Goal: Communication & Community: Ask a question

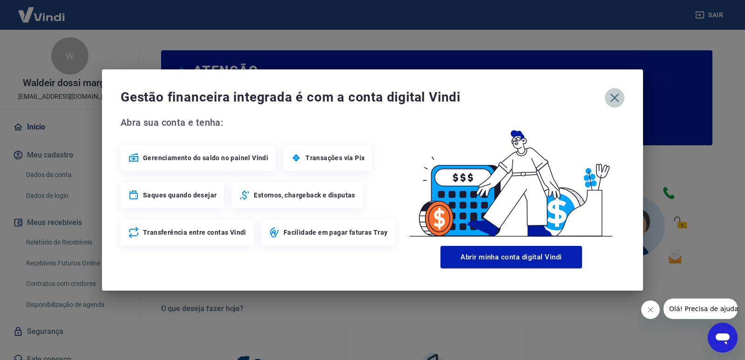
click at [616, 100] on icon "button" at bounding box center [614, 98] width 9 height 9
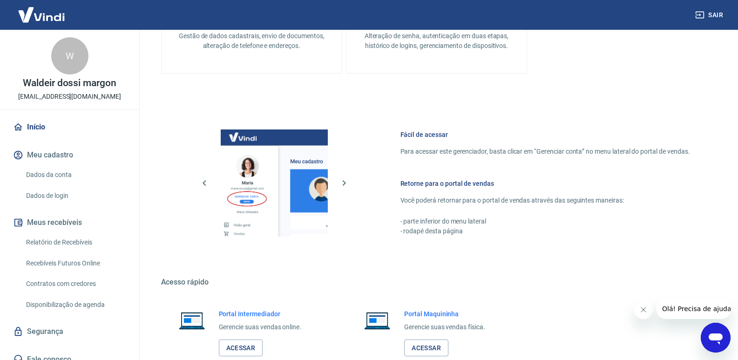
scroll to position [462, 0]
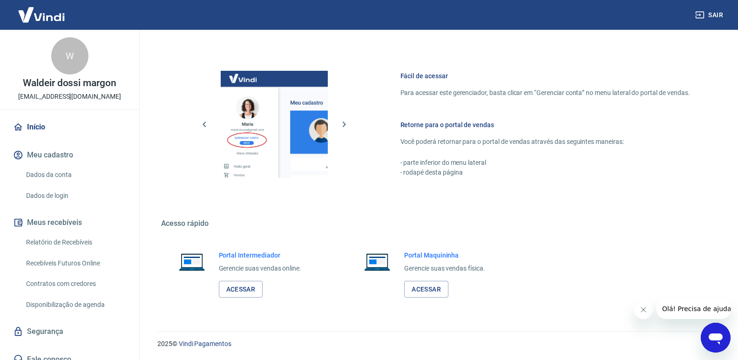
click at [33, 122] on link "Início" at bounding box center [69, 127] width 117 height 20
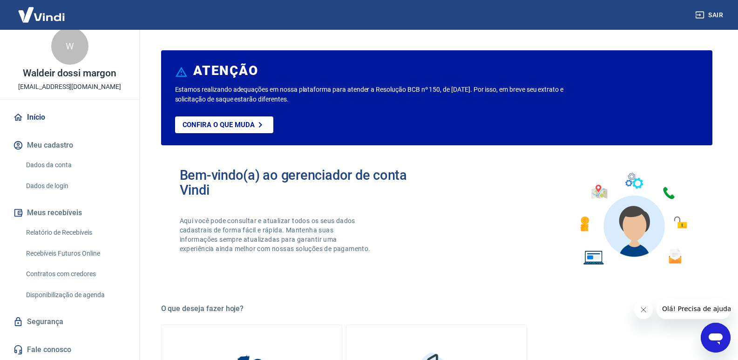
click at [78, 182] on link "Dados de login" at bounding box center [75, 185] width 106 height 19
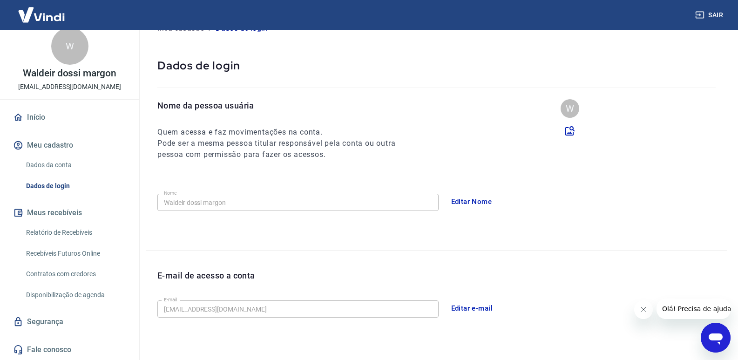
scroll to position [62, 0]
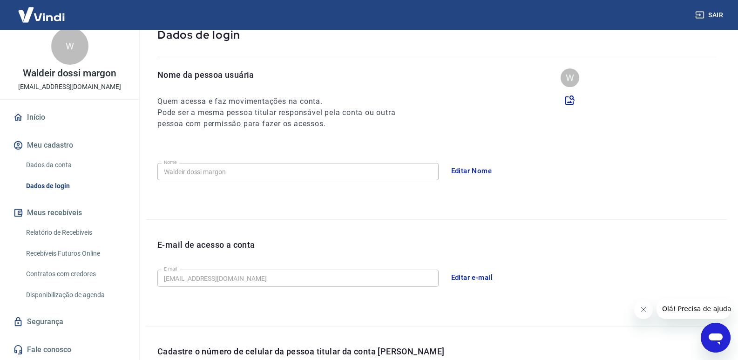
click at [63, 229] on link "Relatório de Recebíveis" at bounding box center [75, 232] width 106 height 19
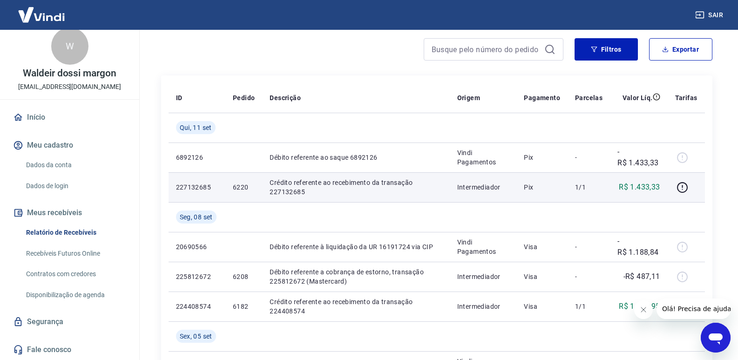
scroll to position [171, 0]
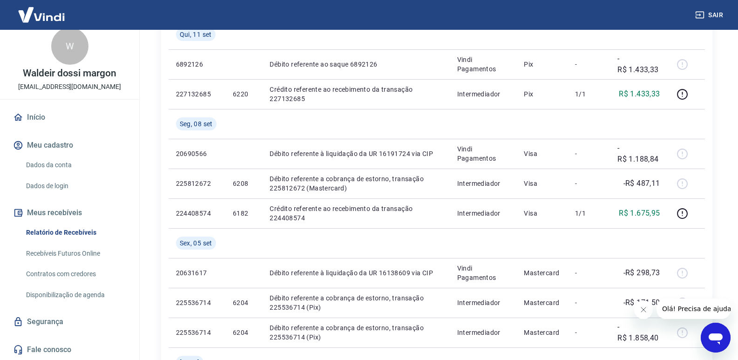
click at [70, 244] on link "Recebíveis Futuros Online" at bounding box center [75, 253] width 106 height 19
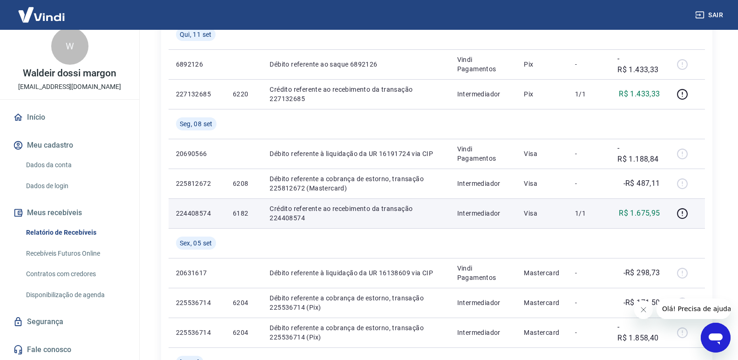
scroll to position [62, 0]
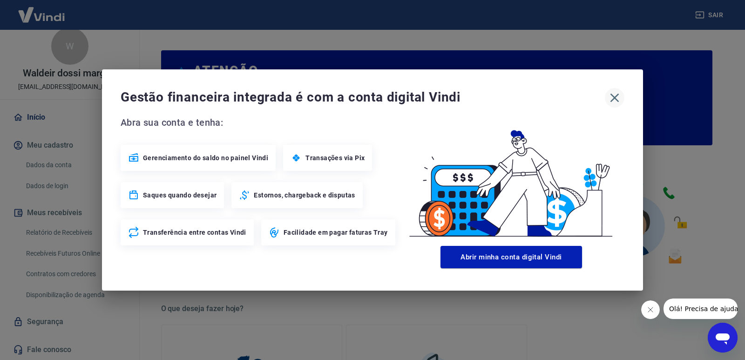
click at [611, 95] on icon "button" at bounding box center [614, 97] width 15 height 15
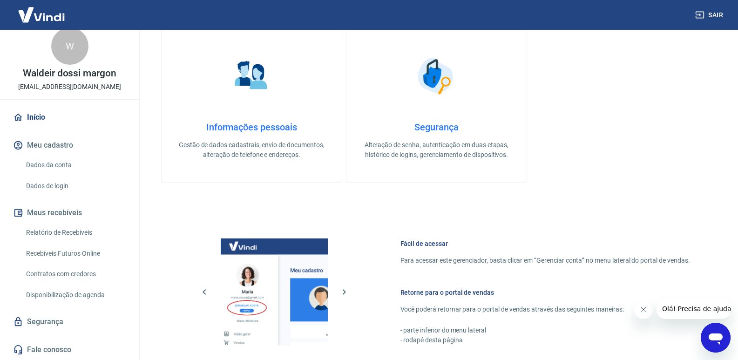
scroll to position [372, 0]
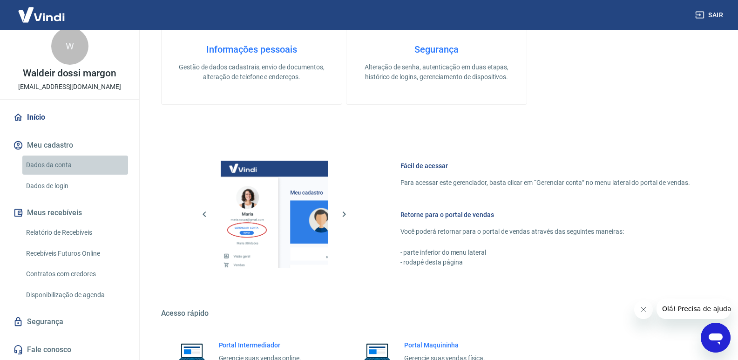
click at [79, 160] on link "Dados da conta" at bounding box center [75, 164] width 106 height 19
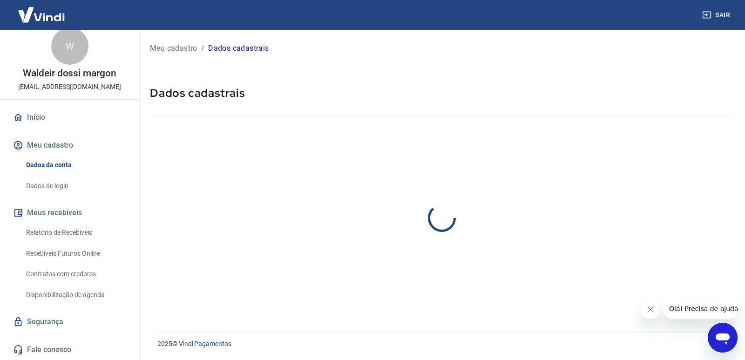
click at [86, 182] on link "Dados de login" at bounding box center [75, 185] width 106 height 19
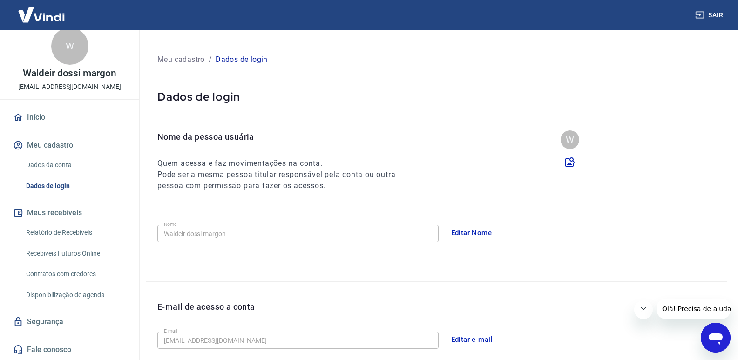
click at [83, 151] on button "Meu cadastro" at bounding box center [69, 145] width 117 height 20
click at [79, 128] on div "Início Meu cadastro Dados da conta Dados de login Meus recebíveis Relatório de …" at bounding box center [69, 233] width 139 height 253
click at [86, 118] on link "Início" at bounding box center [69, 117] width 117 height 20
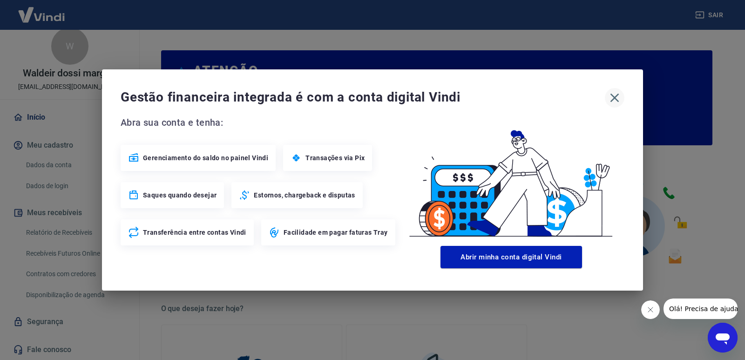
click at [613, 99] on icon "button" at bounding box center [614, 98] width 9 height 9
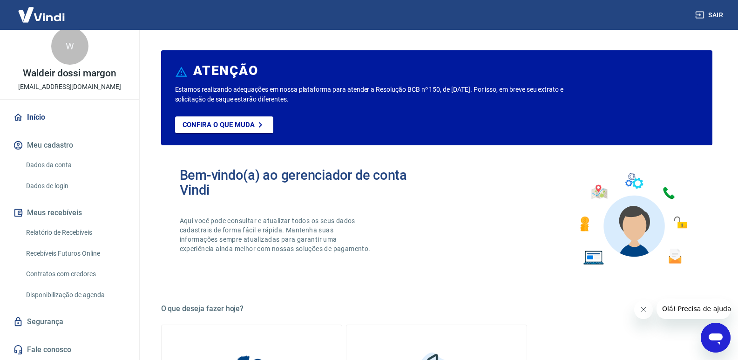
click at [88, 128] on div "Início Meu cadastro Dados da conta Dados de login Meus recebíveis Relatório de …" at bounding box center [69, 233] width 139 height 253
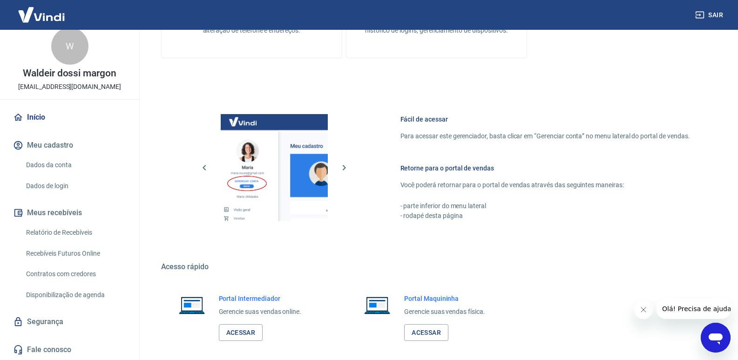
scroll to position [462, 0]
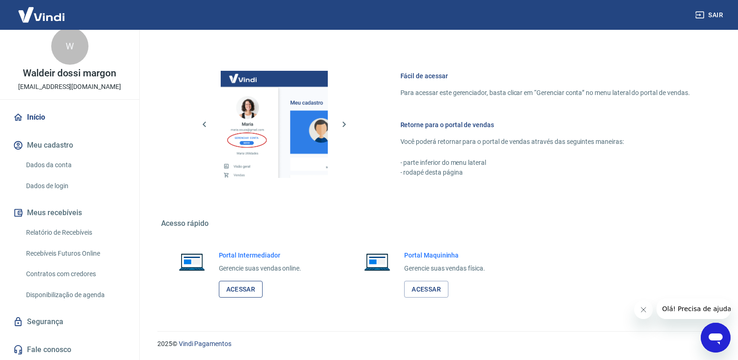
click at [249, 286] on link "Acessar" at bounding box center [241, 289] width 44 height 17
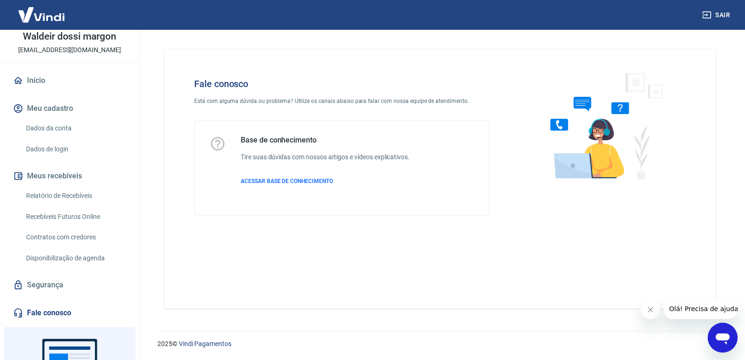
scroll to position [122, 0]
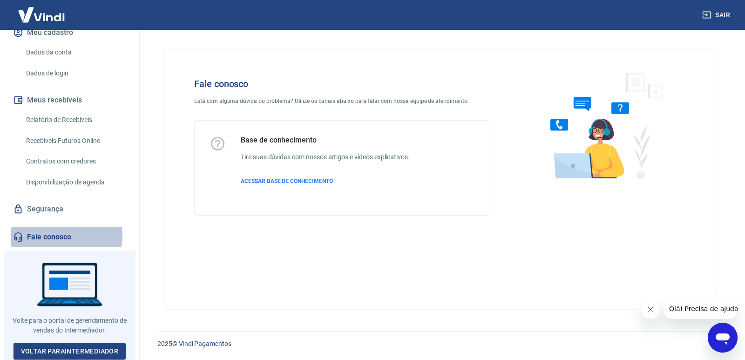
click at [58, 236] on link "Fale conosco" at bounding box center [69, 237] width 117 height 20
click at [706, 313] on button "Olá! Precisa de ajuda?" at bounding box center [705, 308] width 84 height 20
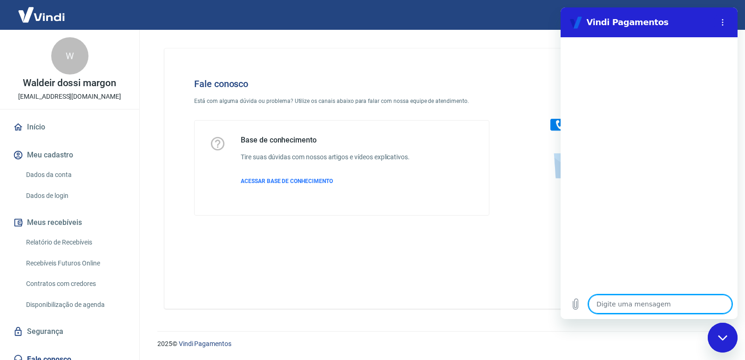
click at [606, 299] on textarea at bounding box center [659, 304] width 143 height 19
type textarea "b"
type textarea "x"
type textarea "bo"
type textarea "x"
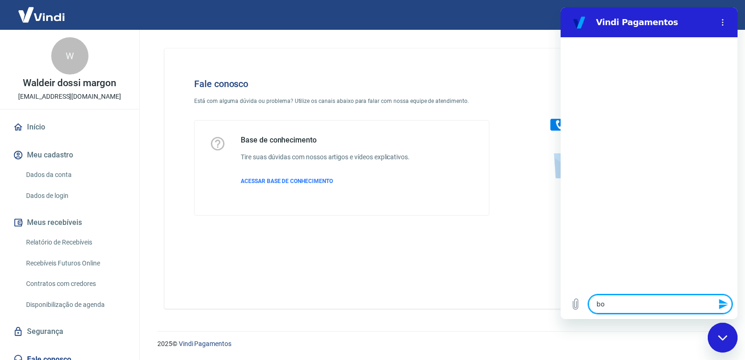
type textarea "boa"
type textarea "x"
type textarea "boa"
type textarea "x"
type textarea "boa t"
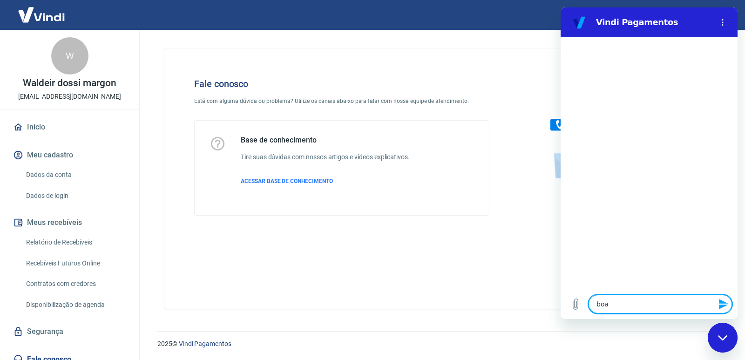
type textarea "x"
type textarea "boa ta"
type textarea "x"
type textarea "boa tar"
type textarea "x"
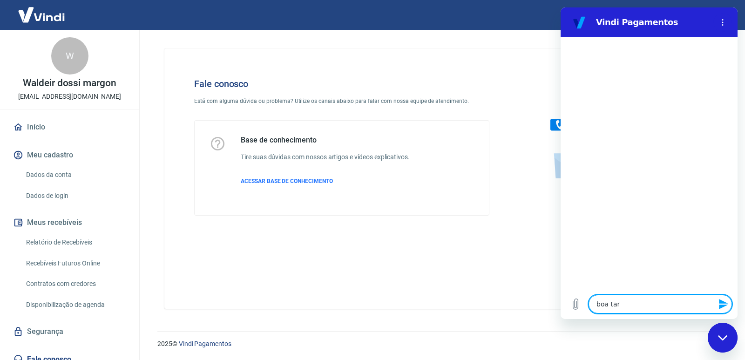
type textarea "boa tard"
type textarea "x"
type textarea "boa tarde"
type textarea "x"
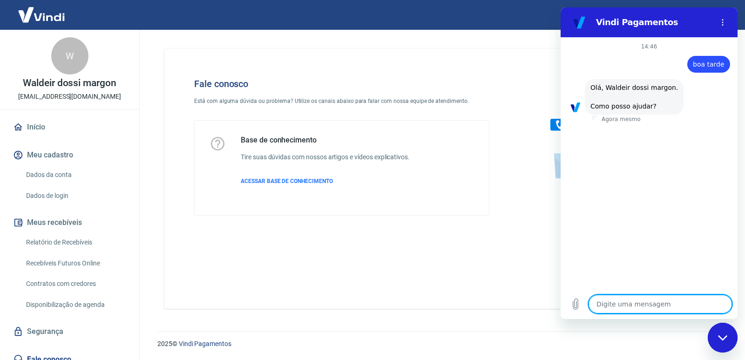
scroll to position [29, 0]
type textarea "p"
type textarea "x"
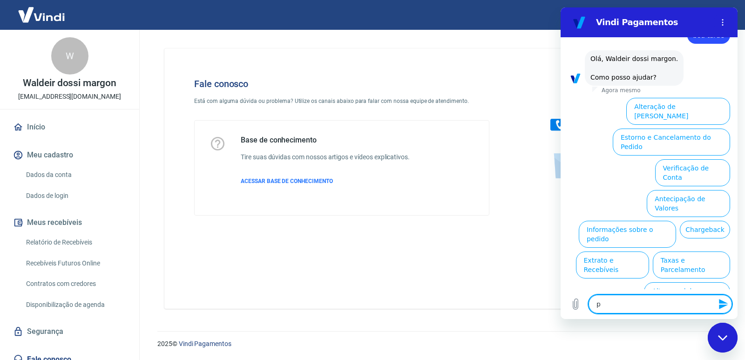
type textarea "pr"
type textarea "x"
type textarea "pre"
type textarea "x"
type textarea "prec"
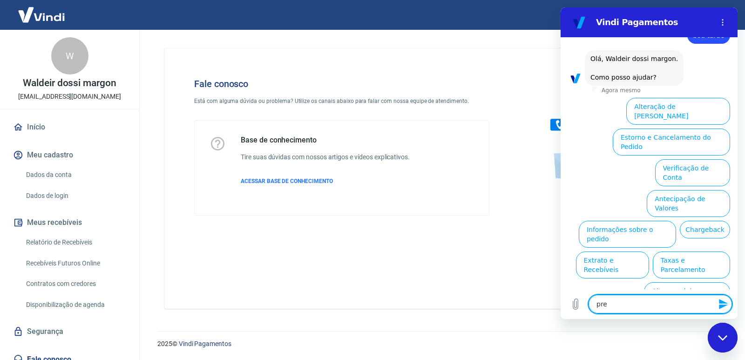
type textarea "x"
type textarea "preci"
type textarea "x"
type textarea "precis"
type textarea "x"
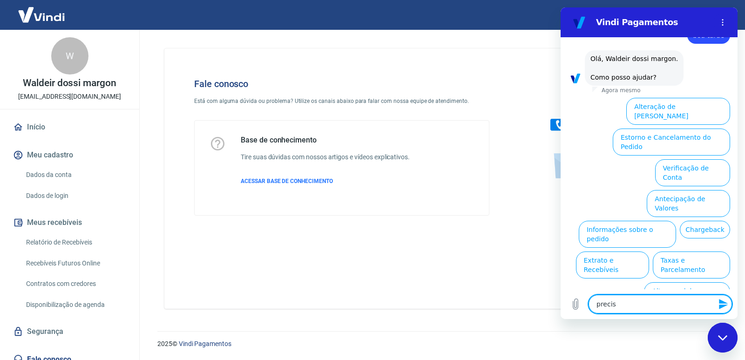
type textarea "preci"
type textarea "x"
type textarea "prec"
type textarea "x"
type textarea "pre"
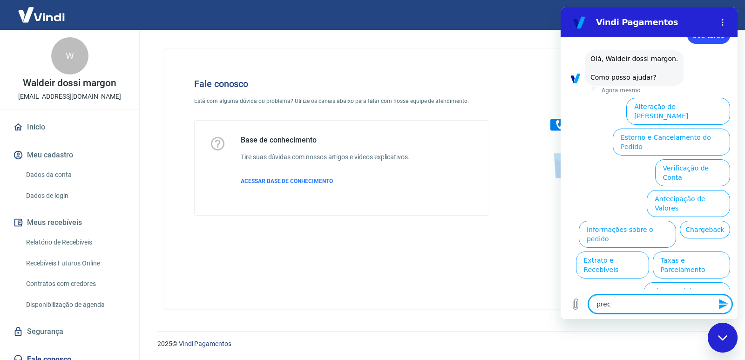
type textarea "x"
type textarea "pr"
type textarea "x"
type textarea "p"
type textarea "x"
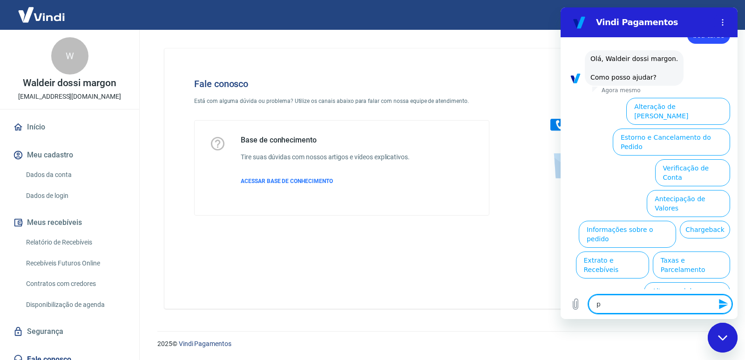
type textarea "x"
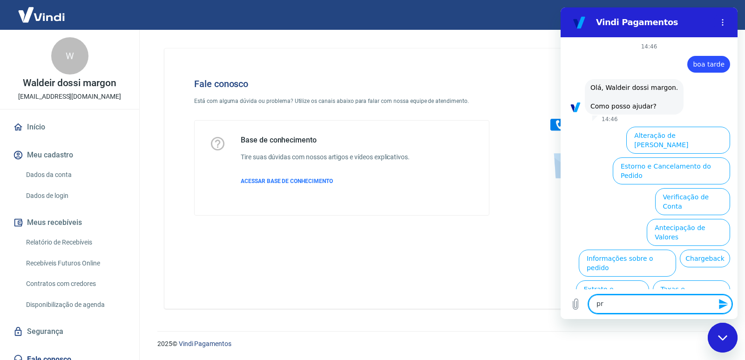
type textarea "p"
type textarea "nao consigo fazer um estorno"
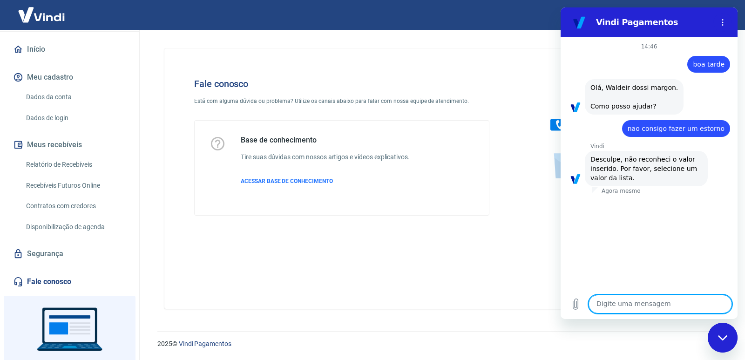
scroll to position [122, 0]
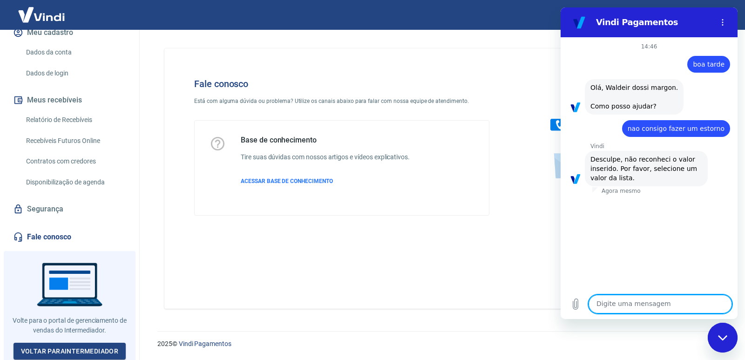
click at [66, 235] on link "Fale conosco" at bounding box center [69, 237] width 117 height 20
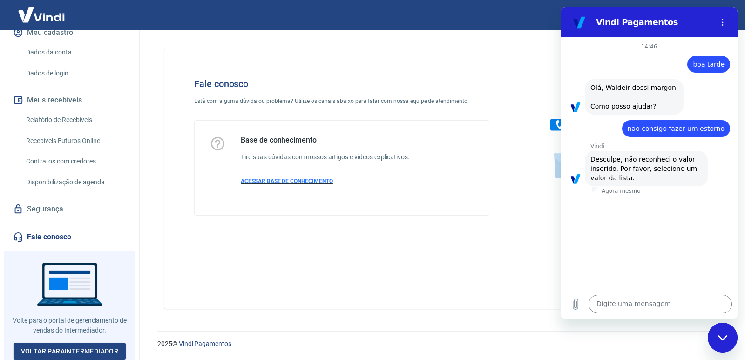
click at [269, 181] on span "ACESSAR BASE DE CONHECIMENTO" at bounding box center [287, 181] width 92 height 7
click at [602, 246] on div "14:46 Web User 68c850e18c097210d99754b0 diz: boa tarde diz: Olá, Waldeir dossi …" at bounding box center [648, 163] width 177 height 252
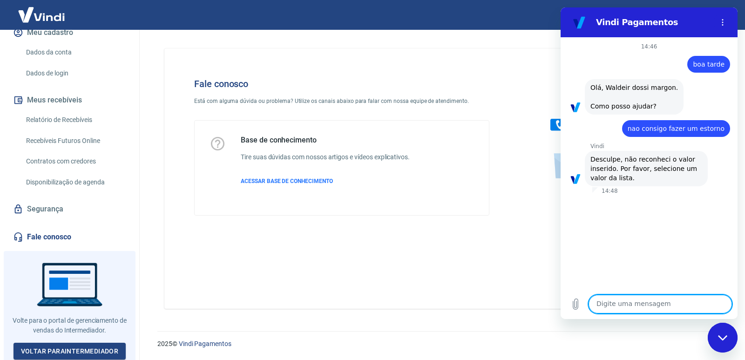
click at [627, 295] on textarea at bounding box center [659, 304] width 143 height 19
type textarea "boa tarde"
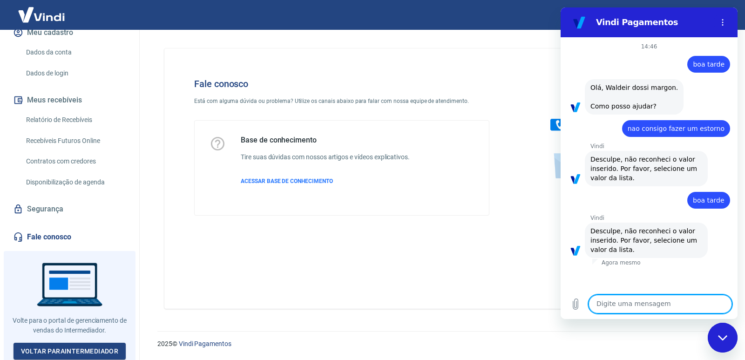
type textarea "1"
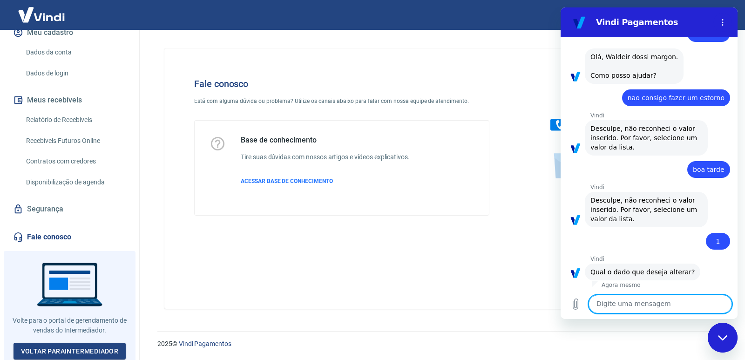
scroll to position [140, 0]
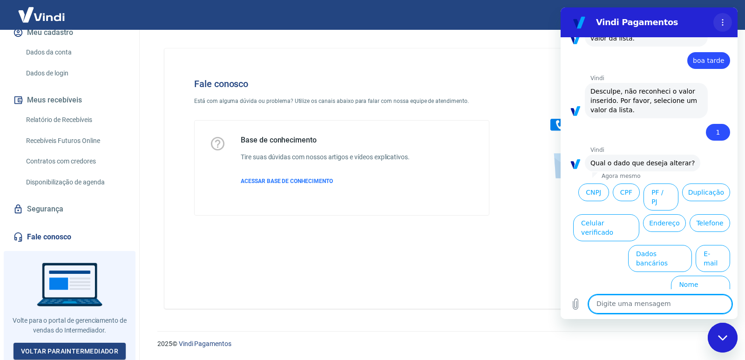
click at [716, 19] on button "Menu de opções" at bounding box center [722, 22] width 19 height 19
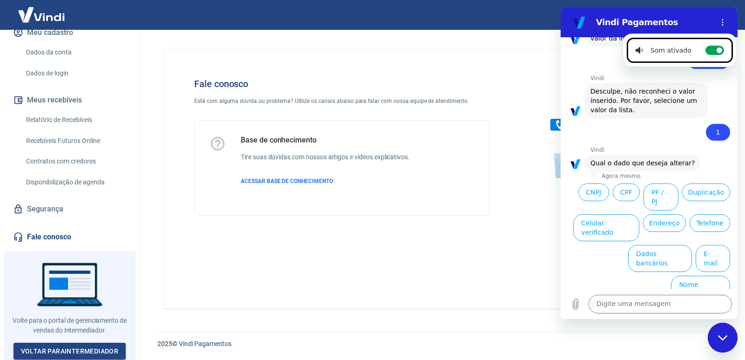
click at [486, 272] on div "Fale conosco Está com alguma dúvida ou problema? Utilize os canais abaixo para …" at bounding box center [439, 178] width 551 height 260
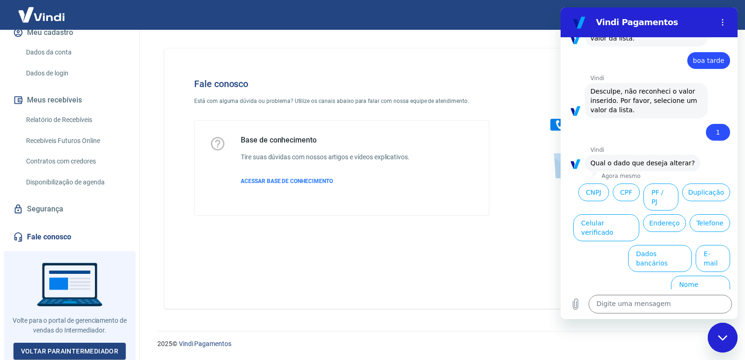
click at [724, 337] on icon "Fechar janela de mensagens" at bounding box center [721, 337] width 9 height 5
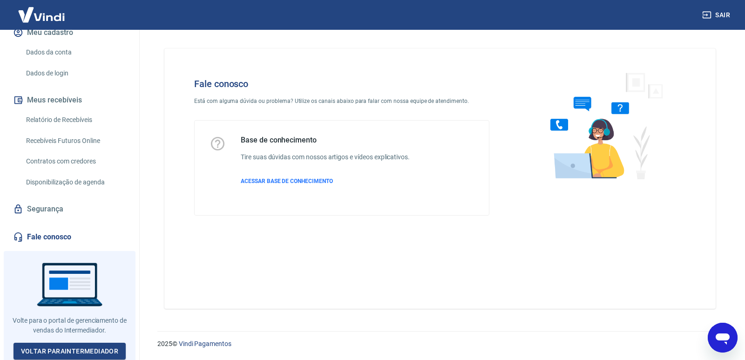
click at [727, 342] on icon "Abrir janela de mensagens" at bounding box center [722, 338] width 14 height 11
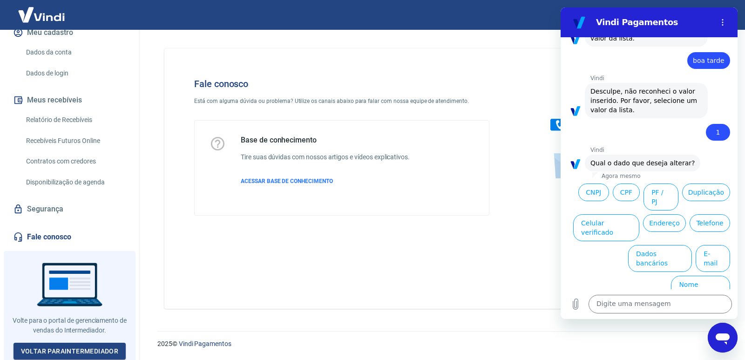
scroll to position [0, 0]
click at [530, 253] on div "Fale conosco Está com alguma dúvida ou problema? Utilize os canais abaixo para …" at bounding box center [439, 178] width 551 height 260
click at [720, 345] on div "Fechar janela de mensagens" at bounding box center [722, 338] width 28 height 28
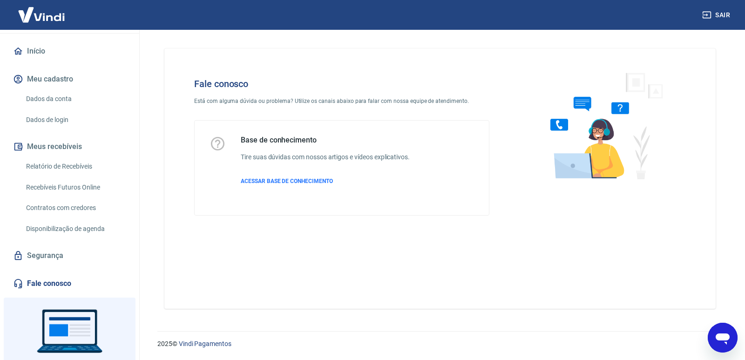
scroll to position [61, 0]
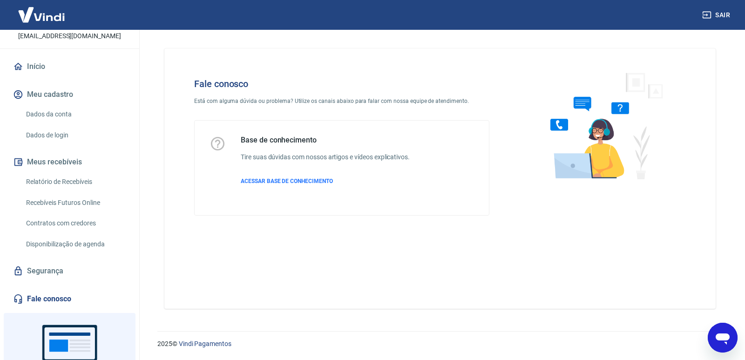
click at [83, 304] on link "Fale conosco" at bounding box center [69, 299] width 117 height 20
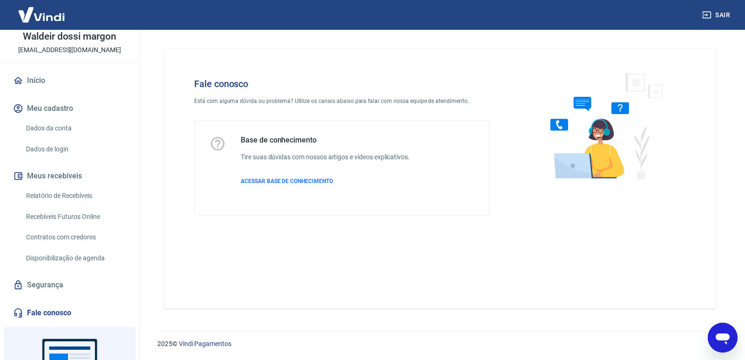
scroll to position [78, 0]
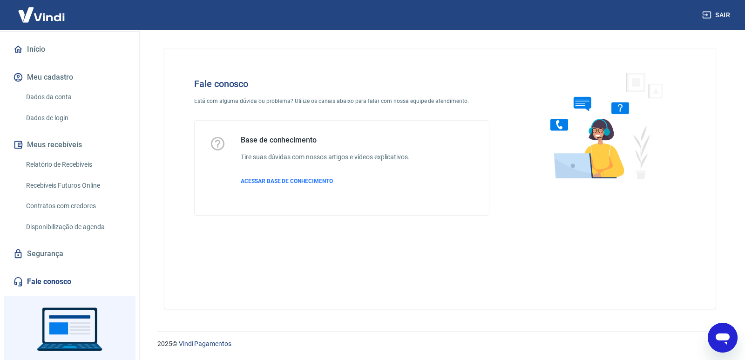
click at [92, 229] on link "Disponibilização de agenda" at bounding box center [75, 226] width 106 height 19
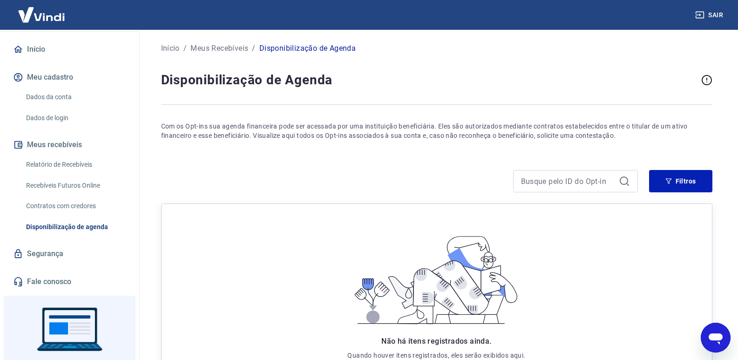
click at [78, 176] on link "Recebíveis Futuros Online" at bounding box center [75, 185] width 106 height 19
click at [71, 277] on link "Fale conosco" at bounding box center [69, 281] width 117 height 20
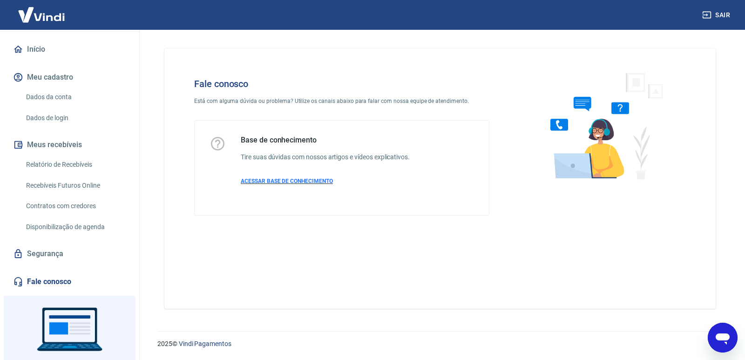
click at [297, 179] on span "ACESSAR BASE DE CONHECIMENTO" at bounding box center [287, 181] width 92 height 7
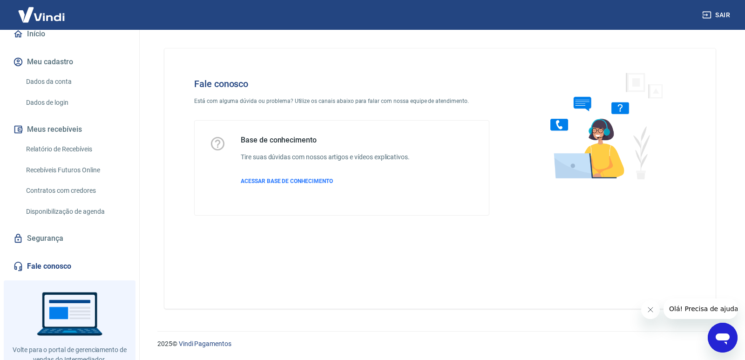
scroll to position [122, 0]
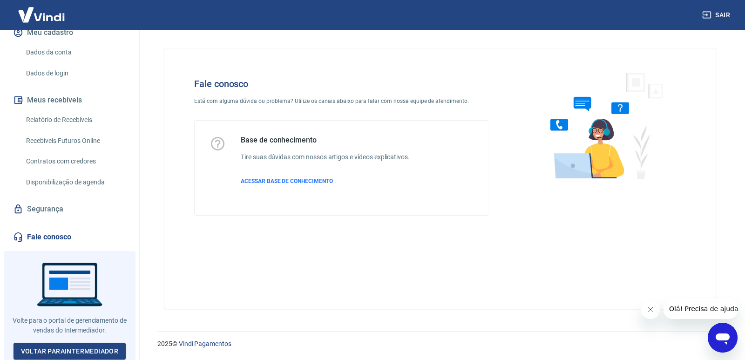
click at [682, 305] on span "Olá! Precisa de ajuda?" at bounding box center [704, 308] width 73 height 7
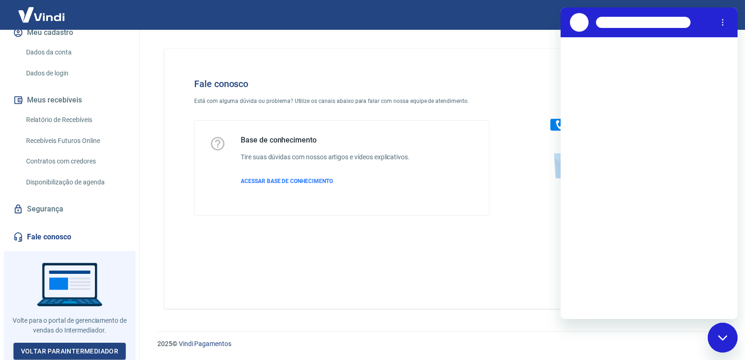
scroll to position [0, 0]
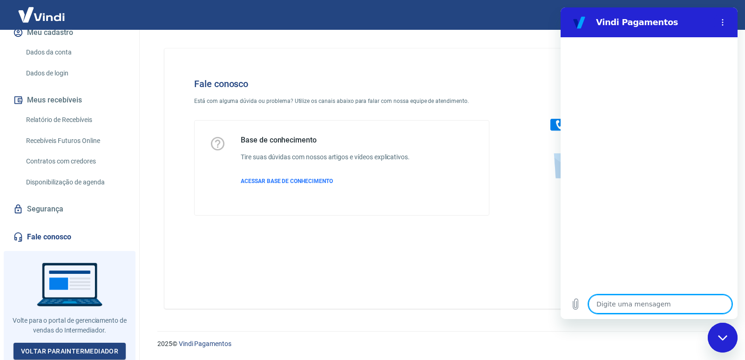
type textarea "b"
type textarea "x"
type textarea "bo"
type textarea "x"
type textarea "boa"
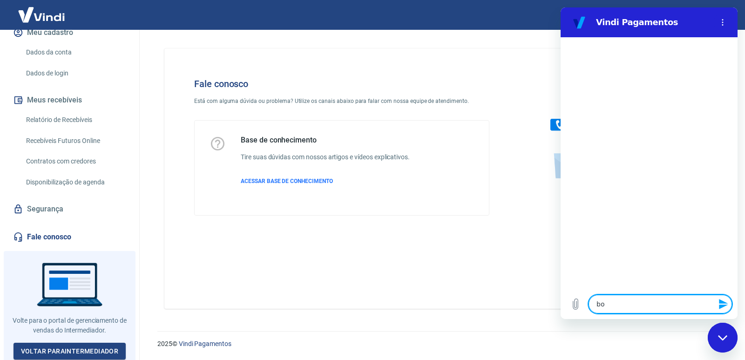
type textarea "x"
type textarea "boa"
type textarea "x"
type textarea "boa t"
type textarea "x"
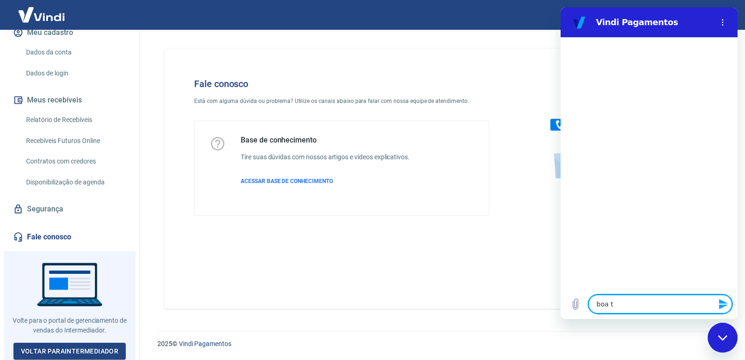
type textarea "boa ta"
type textarea "x"
type textarea "boa tar"
type textarea "x"
type textarea "boa tard"
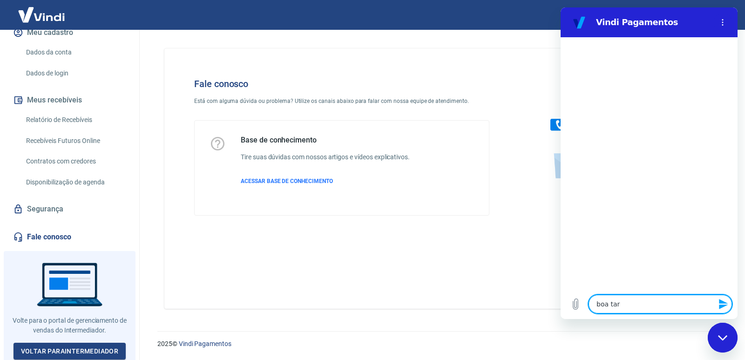
type textarea "x"
type textarea "boa tarde"
type textarea "x"
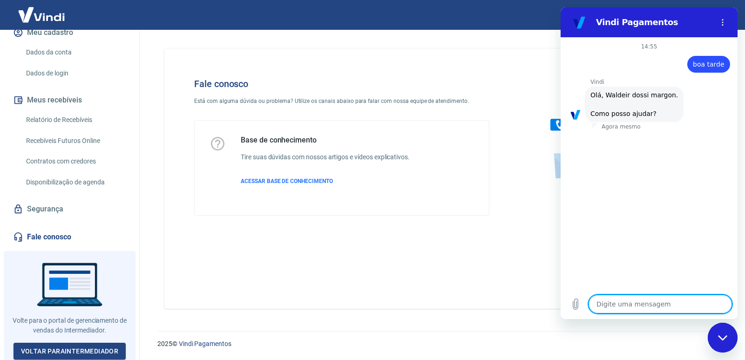
scroll to position [36, 0]
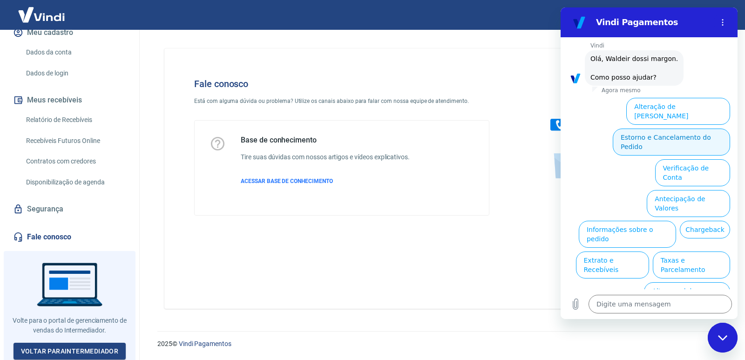
click at [661, 132] on button "Estorno e Cancelamento do Pedido" at bounding box center [671, 141] width 117 height 27
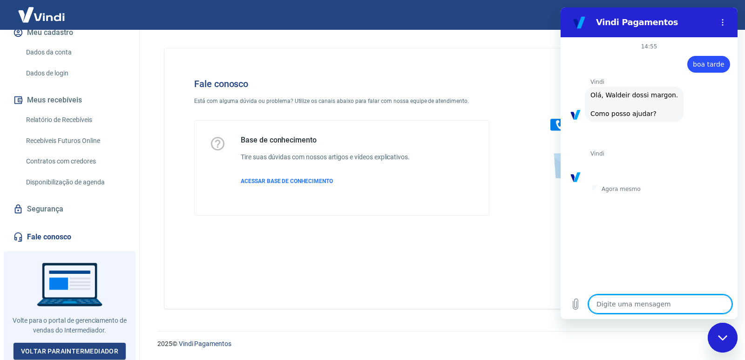
scroll to position [62, 0]
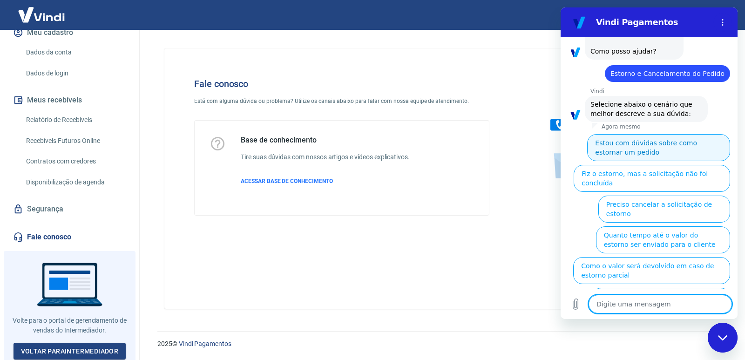
click at [672, 144] on button "Estou com dúvidas sobre como estornar um pedido" at bounding box center [658, 147] width 143 height 27
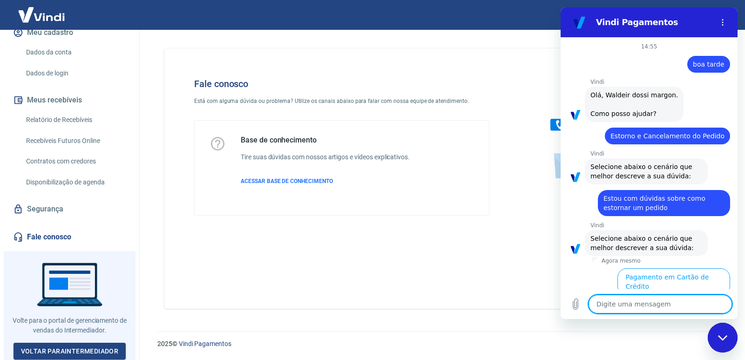
scroll to position [42, 0]
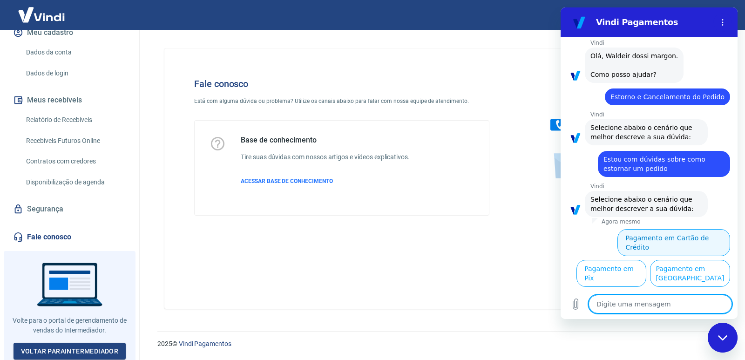
click at [654, 234] on button "Pagamento em Cartão de Crédito" at bounding box center [673, 242] width 113 height 27
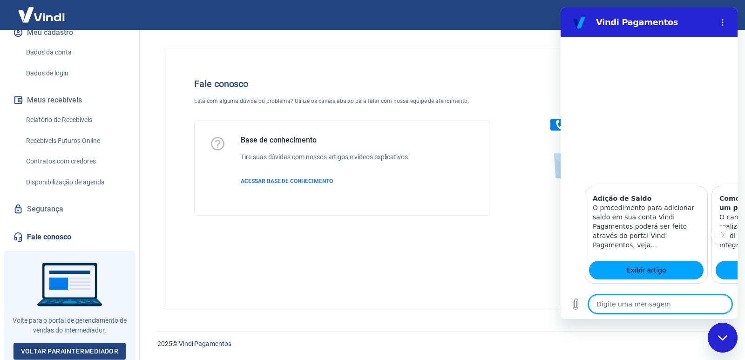
scroll to position [430, 0]
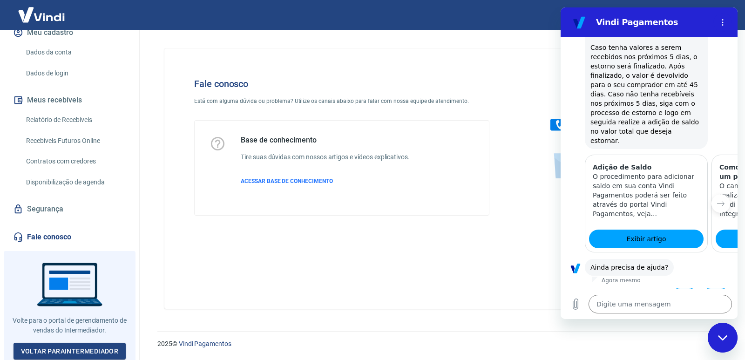
drag, startPoint x: 701, startPoint y: 191, endPoint x: 668, endPoint y: 192, distance: 33.1
click at [668, 192] on div "Adição de Saldo O procedimento para adicionar saldo em sua conta Vindi Pagament…" at bounding box center [648, 204] width 177 height 98
click at [717, 200] on icon "Próximo item" at bounding box center [720, 203] width 7 height 7
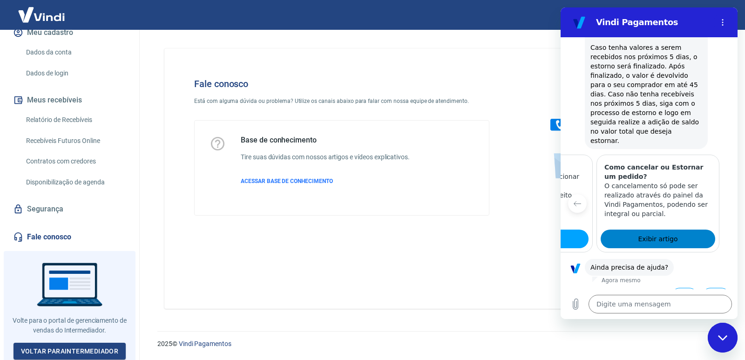
click at [676, 229] on link "Exibir artigo" at bounding box center [657, 238] width 115 height 19
click at [582, 194] on button "Item anterior" at bounding box center [577, 203] width 19 height 19
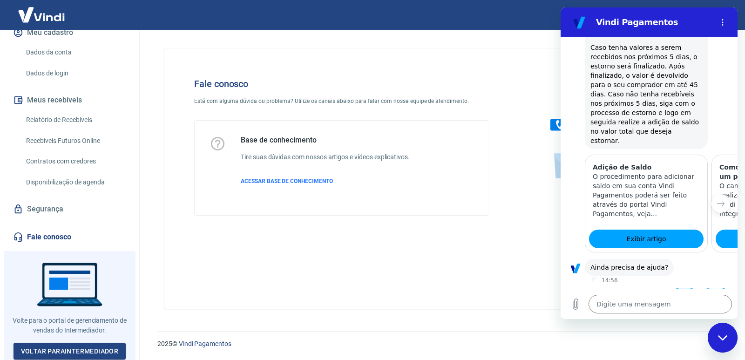
click at [675, 288] on button "Sim" at bounding box center [684, 297] width 27 height 18
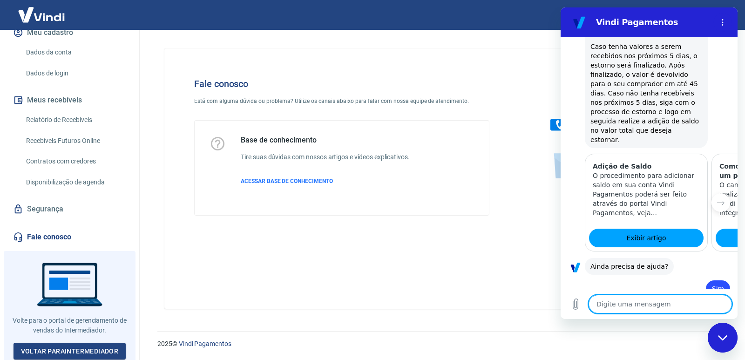
type textarea "x"
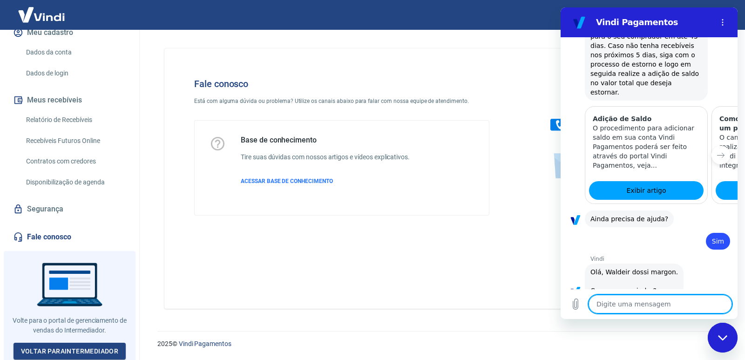
scroll to position [673, 0]
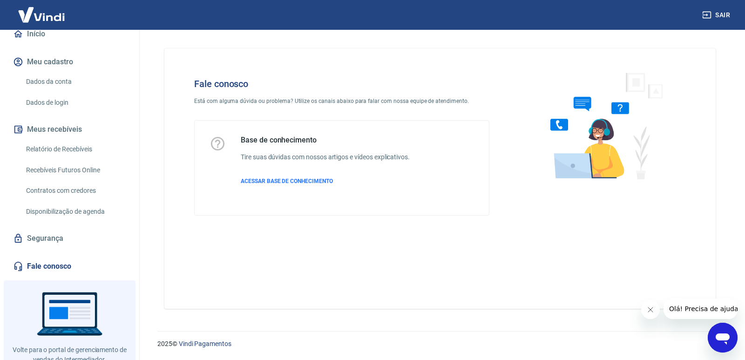
scroll to position [122, 0]
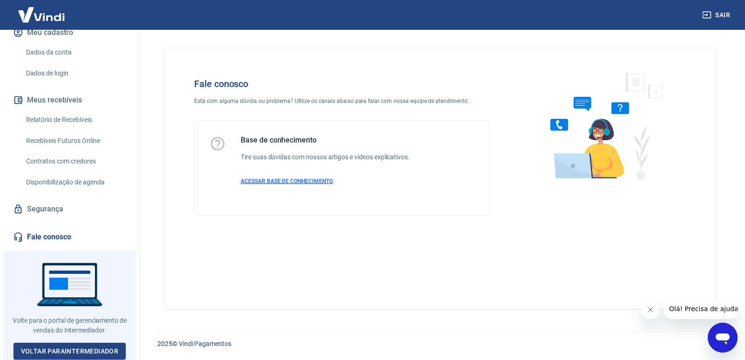
click at [264, 180] on span "ACESSAR BASE DE CONHECIMENTO" at bounding box center [287, 181] width 92 height 7
click at [728, 338] on icon "Abrir janela de mensagens" at bounding box center [722, 338] width 14 height 11
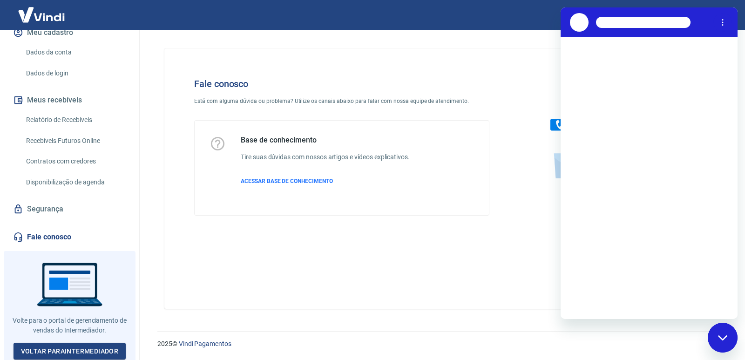
scroll to position [0, 0]
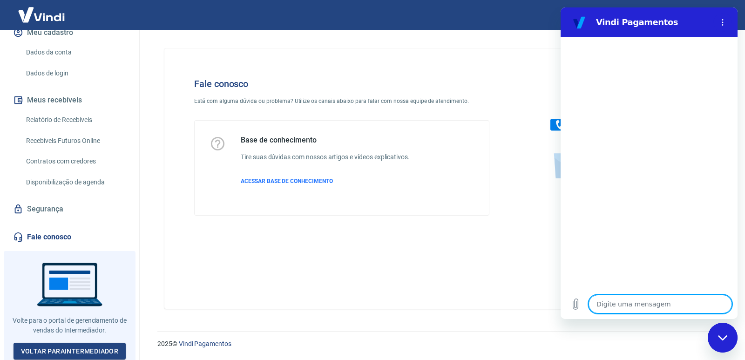
type textarea "o"
type textarea "x"
type textarea "ol"
type textarea "x"
type textarea "ola"
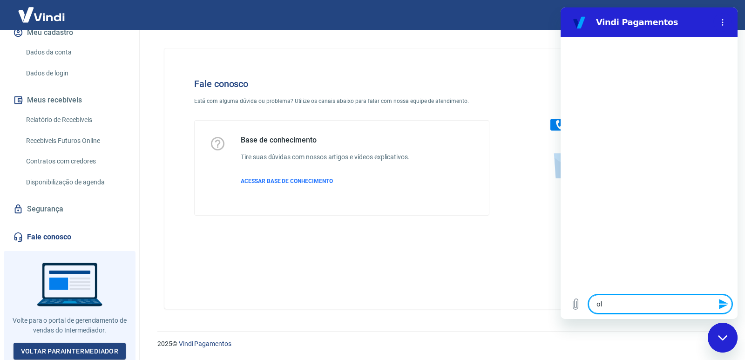
type textarea "x"
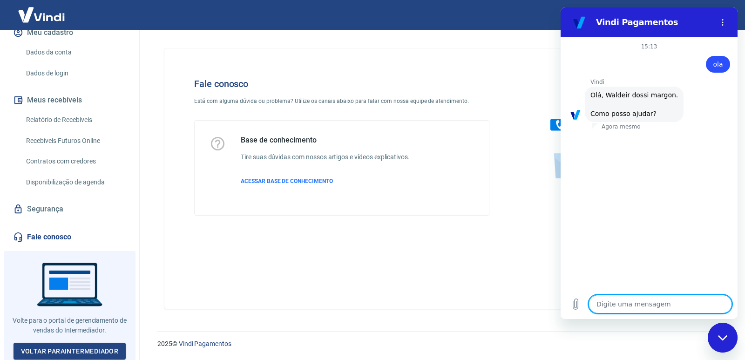
scroll to position [36, 0]
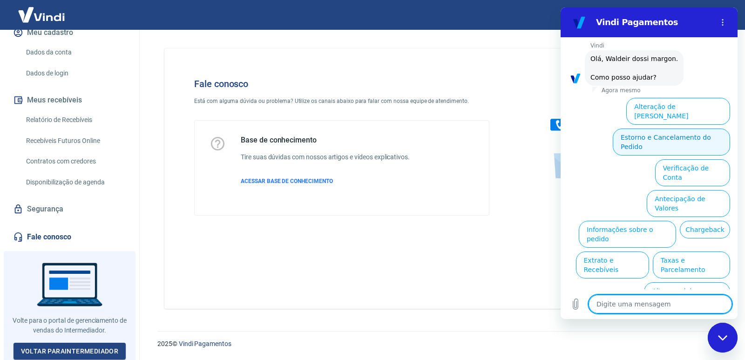
click at [710, 128] on button "Estorno e Cancelamento do Pedido" at bounding box center [671, 141] width 117 height 27
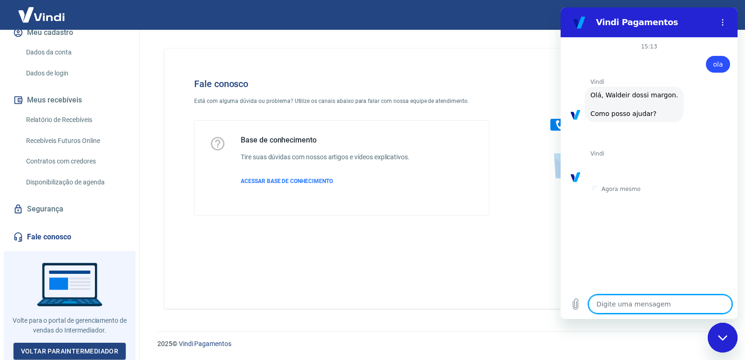
scroll to position [62, 0]
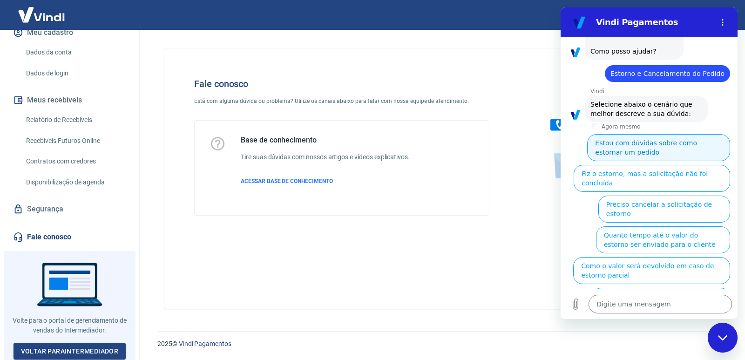
click at [710, 146] on button "Estou com dúvidas sobre como estornar um pedido" at bounding box center [658, 147] width 143 height 27
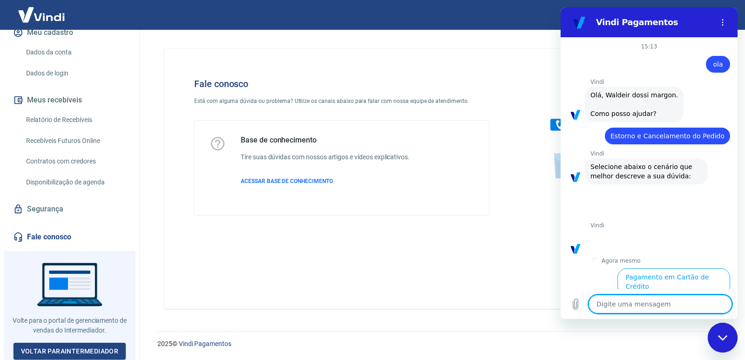
scroll to position [42, 0]
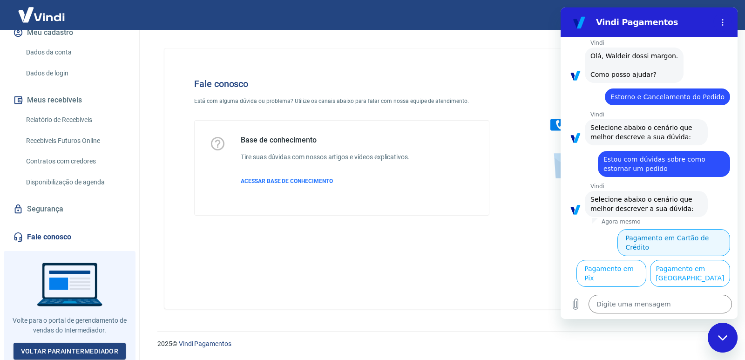
click at [709, 229] on button "Pagamento em Cartão de Crédito" at bounding box center [673, 242] width 113 height 27
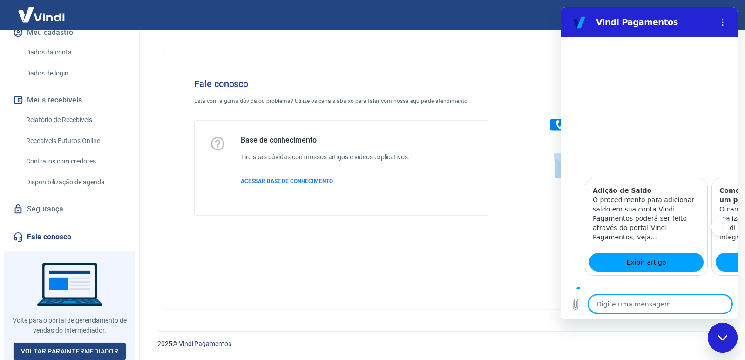
scroll to position [430, 0]
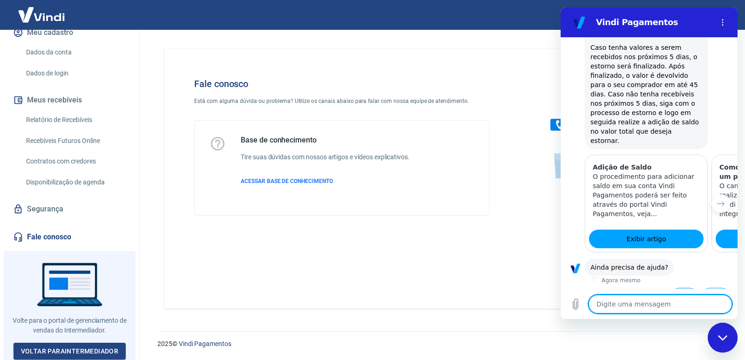
click at [681, 288] on button "Sim" at bounding box center [684, 297] width 27 height 18
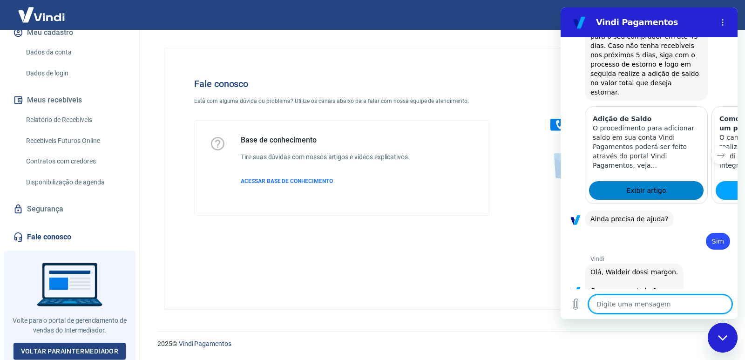
scroll to position [673, 0]
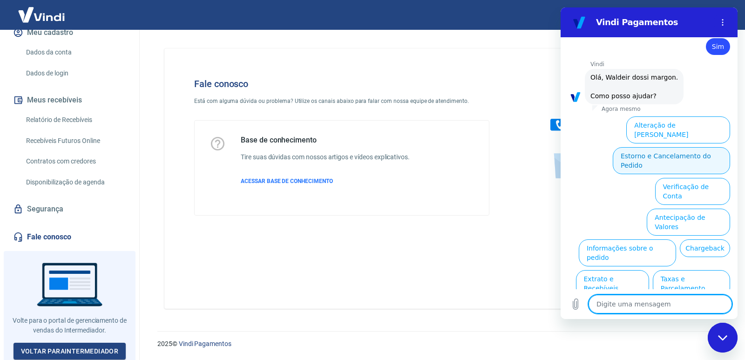
click at [689, 147] on button "Estorno e Cancelamento do Pedido" at bounding box center [671, 160] width 117 height 27
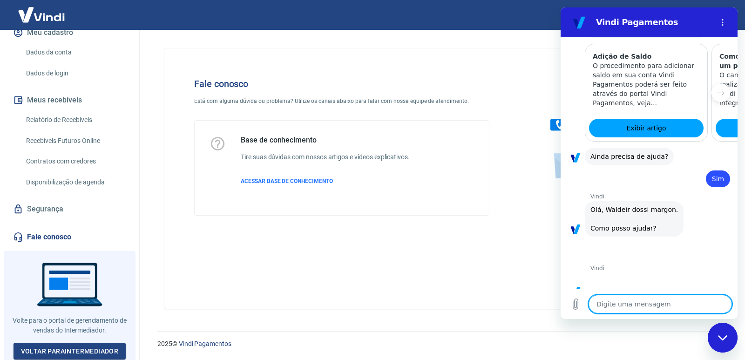
scroll to position [708, 0]
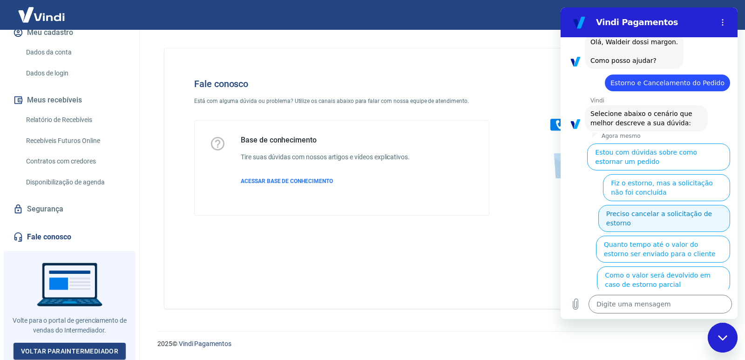
click at [640, 205] on button "Preciso cancelar a solicitação de estorno" at bounding box center [664, 218] width 132 height 27
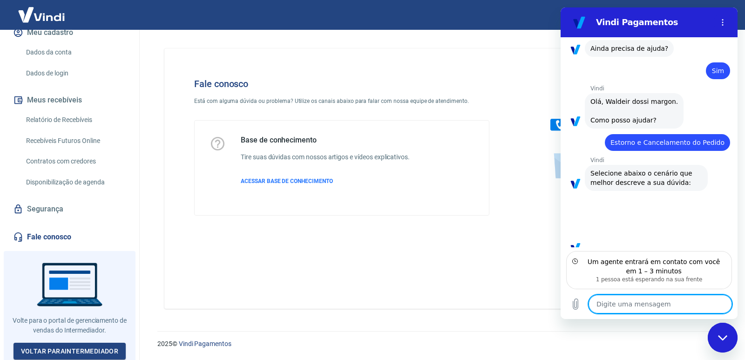
scroll to position [640, 0]
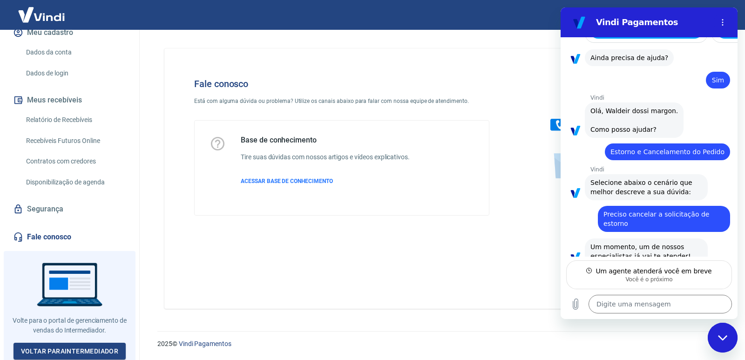
type textarea "x"
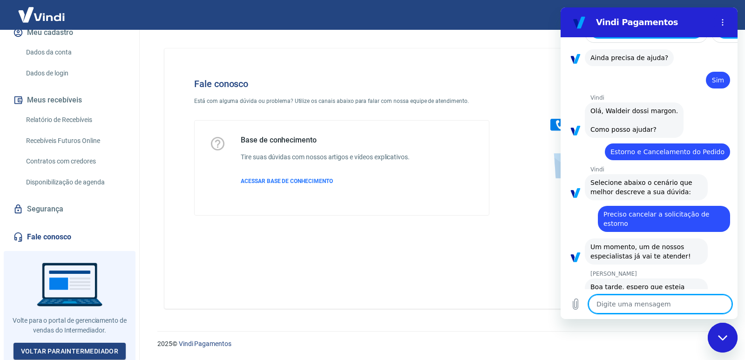
scroll to position [684, 0]
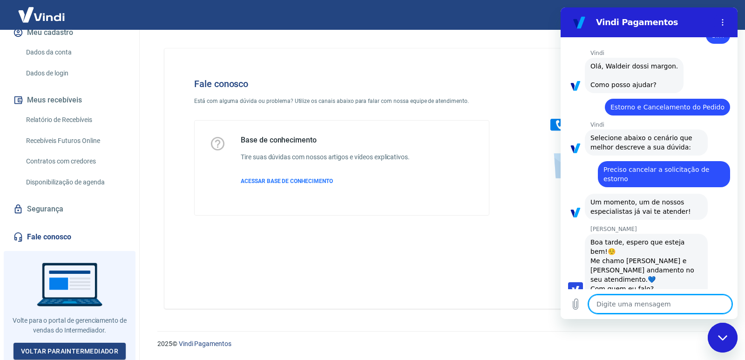
type textarea "k"
type textarea "x"
type textarea "ka"
type textarea "x"
type textarea "kay"
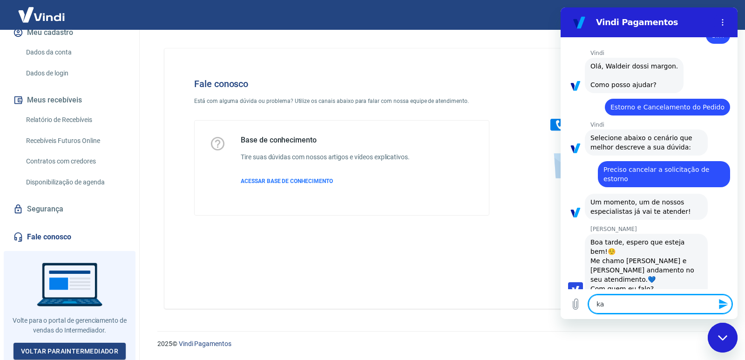
type textarea "x"
type textarea "kayl"
type textarea "x"
type textarea "kayll"
type textarea "x"
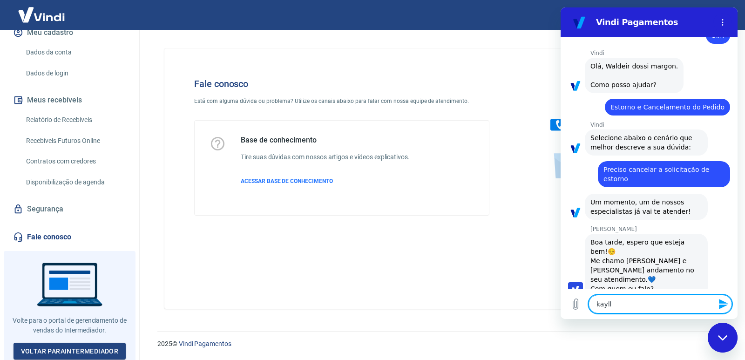
type textarea "kaylla"
type textarea "x"
type textarea "kayllan"
type textarea "x"
type textarea "kayllany"
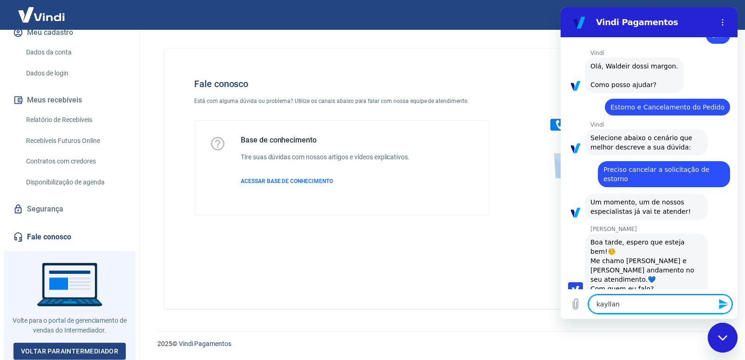
type textarea "x"
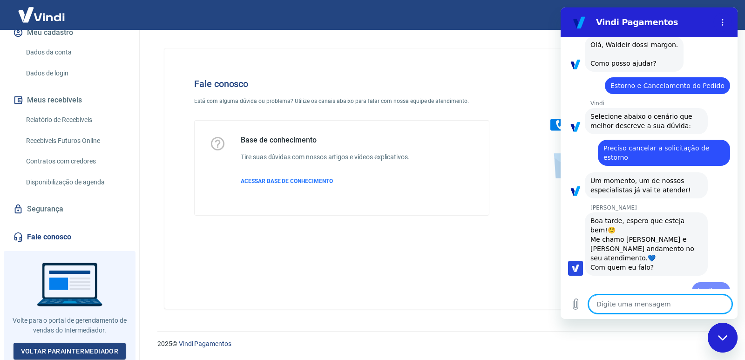
type textarea "x"
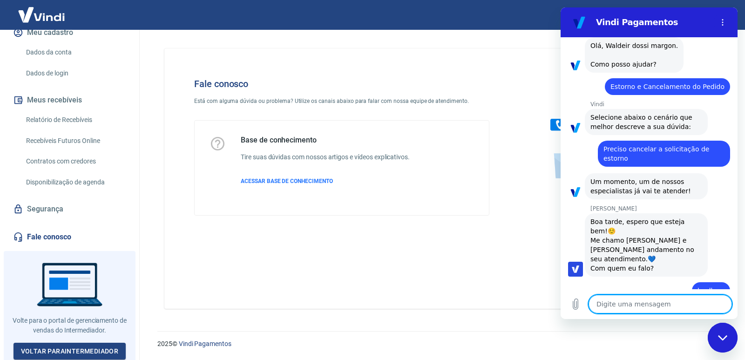
scroll to position [707, 0]
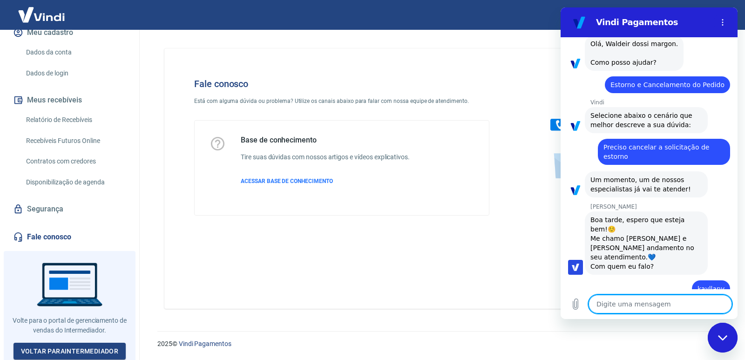
type textarea "p"
type textarea "x"
type textarea "pr"
type textarea "x"
type textarea "pre"
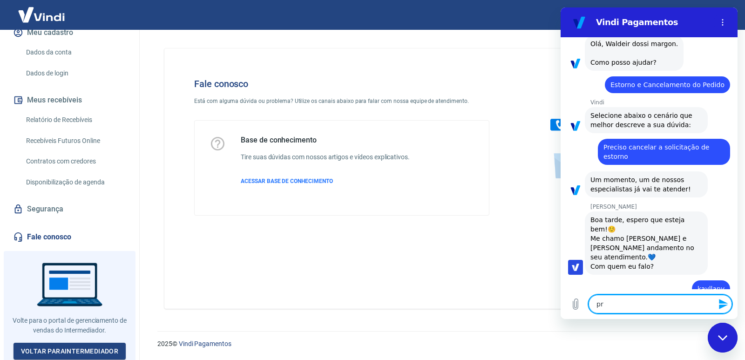
type textarea "x"
type textarea "prec"
type textarea "x"
type textarea "preci"
type textarea "x"
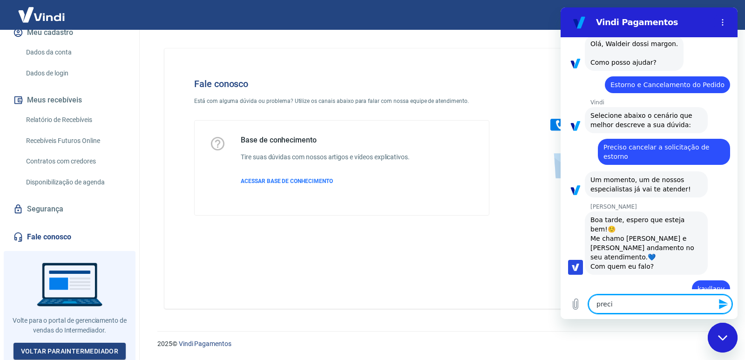
type textarea "precis"
type textarea "x"
type textarea "preciso"
type textarea "x"
type textarea "preciso"
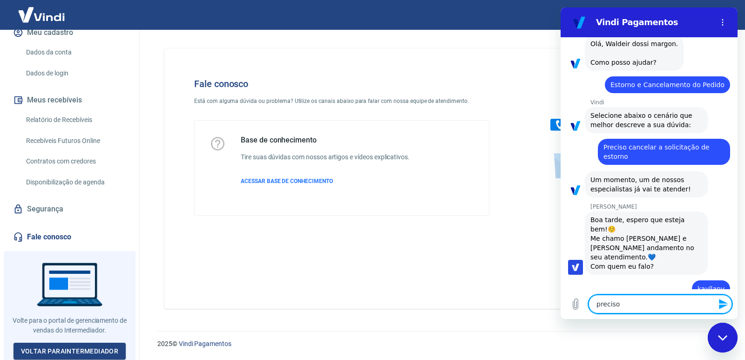
type textarea "x"
type textarea "preciso f"
type textarea "x"
type textarea "preciso fa"
type textarea "x"
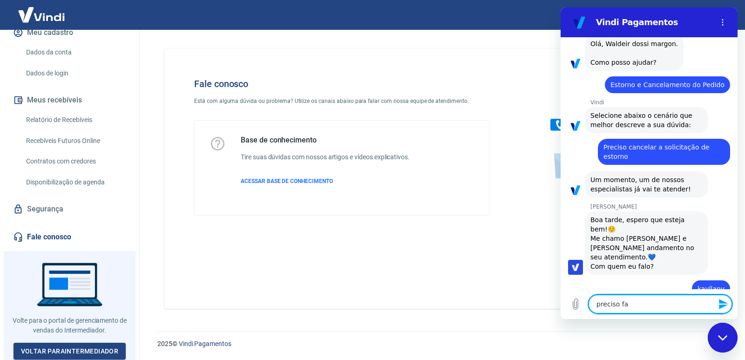
type textarea "preciso faz"
type textarea "x"
type textarea "preciso faze"
type textarea "x"
type textarea "preciso fazer"
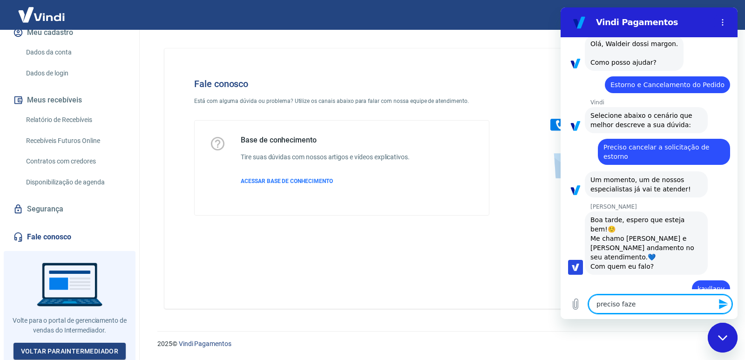
type textarea "x"
type textarea "preciso fazer"
type textarea "x"
type textarea "preciso fazer o"
type textarea "x"
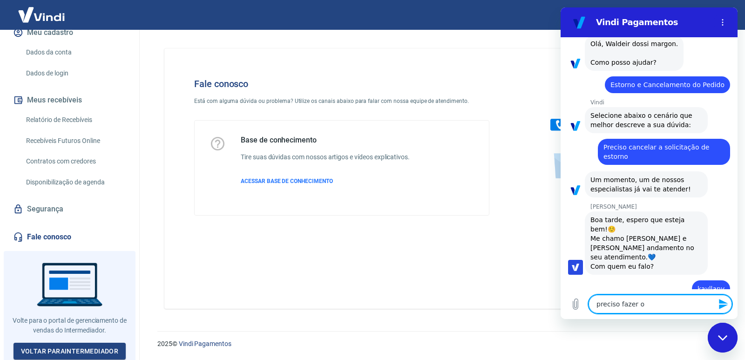
type textarea "preciso fazer o"
type textarea "x"
type textarea "preciso fazer o c"
type textarea "x"
type textarea "preciso fazer o ca"
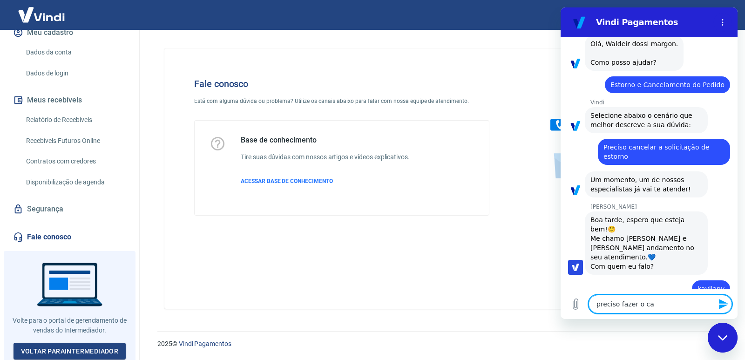
type textarea "x"
type textarea "preciso fazer o can"
type textarea "x"
type textarea "preciso fazer o canc"
type textarea "x"
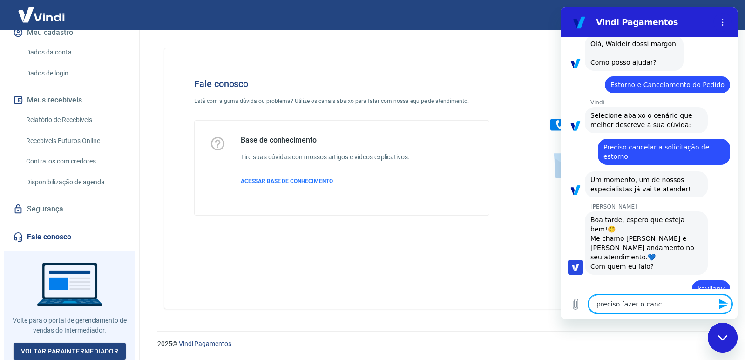
type textarea "preciso fazer o cancl"
type textarea "x"
type textarea "preciso fazer o cancla"
type textarea "x"
type textarea "preciso fazer o canclam"
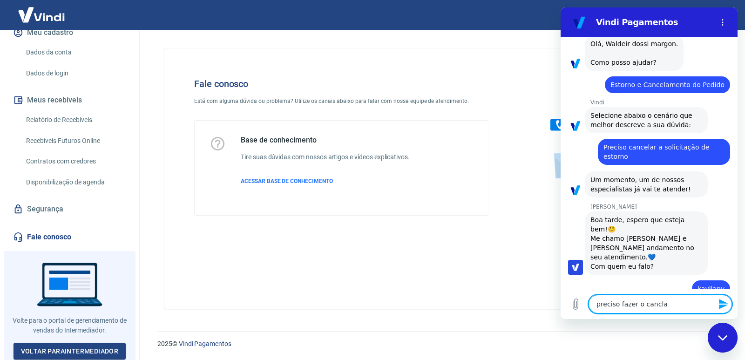
type textarea "x"
type textarea "preciso fazer o canclamn"
type textarea "x"
type textarea "preciso fazer o canclamnt"
type textarea "x"
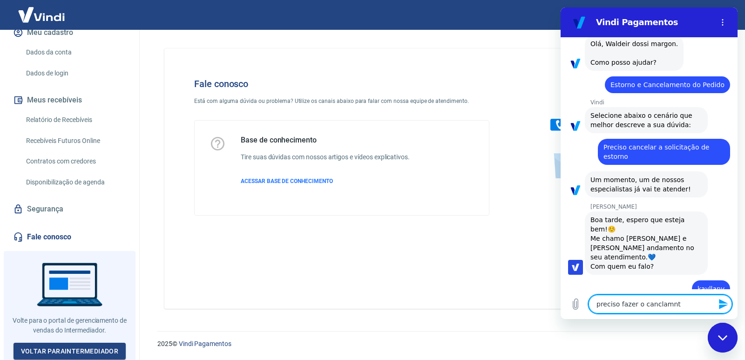
type textarea "preciso fazer o canclamnto"
type textarea "x"
type textarea "preciso fazer o canclamnto"
type textarea "x"
type textarea "preciso fazer o canclamnto e"
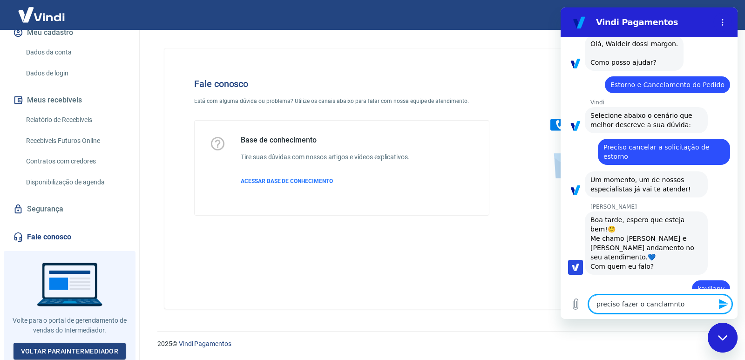
type textarea "x"
type textarea "preciso fazer o canclamnto e"
type textarea "x"
type textarea "preciso fazer o canclamnto e o"
type textarea "x"
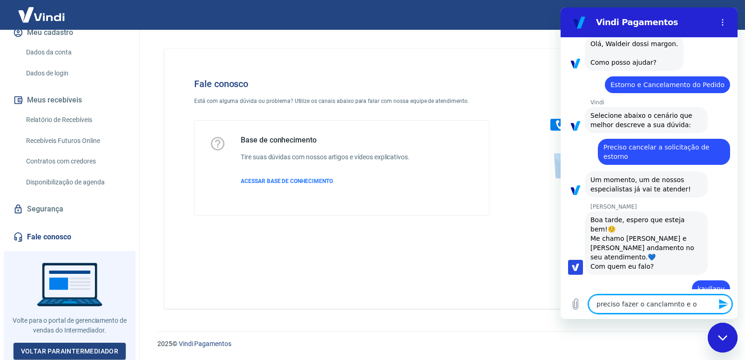
type textarea "preciso fazer o canclamnto e o"
type textarea "x"
type textarea "preciso fazer o canclamnto e o e"
type textarea "x"
type textarea "preciso fazer o canclamnto e o et"
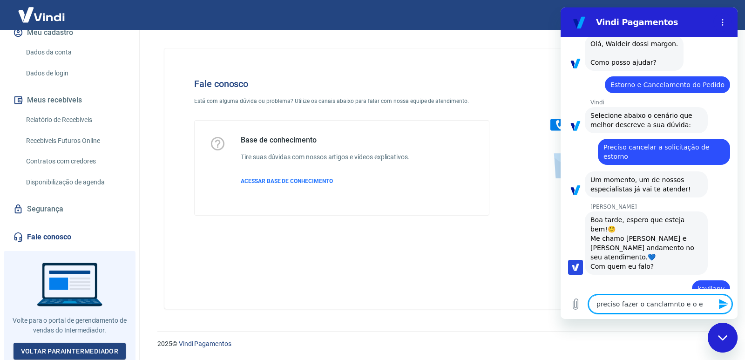
type textarea "x"
type textarea "preciso fazer o canclamnto e o eto"
type textarea "x"
type textarea "preciso fazer o canclamnto e o etor"
type textarea "x"
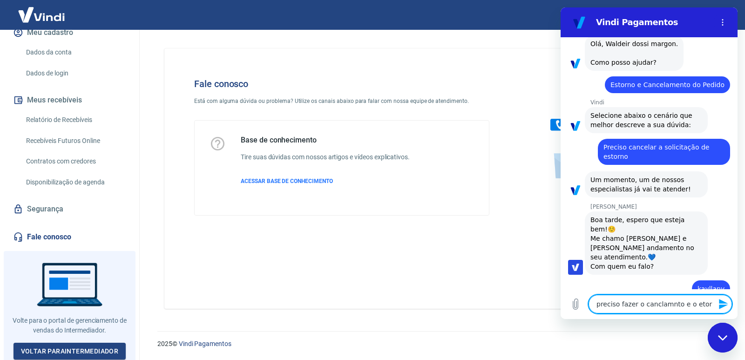
type textarea "preciso fazer o canclamnto e o etorn"
type textarea "x"
type textarea "preciso fazer o canclamnto e o etorno"
type textarea "x"
type textarea "preciso fazer o canclamnto e o etorno"
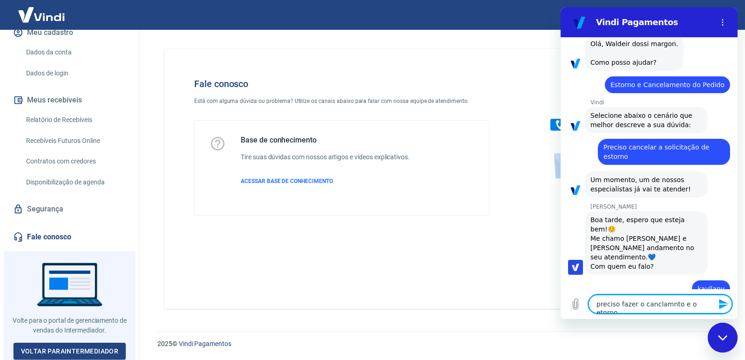
type textarea "x"
type textarea "preciso fazer o canclamnto e o etorno d"
type textarea "x"
type textarea "preciso fazer o canclamnto e o etorno de"
type textarea "x"
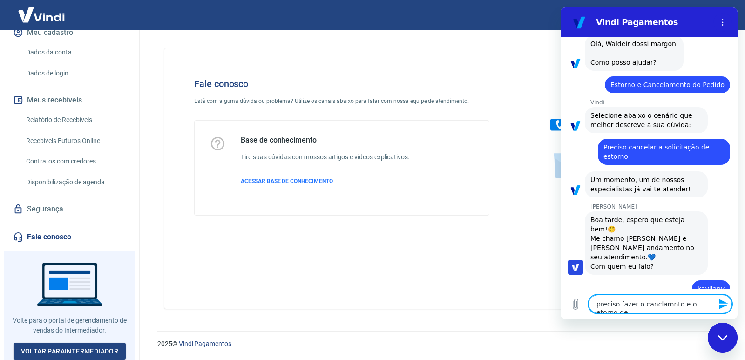
scroll to position [715, 0]
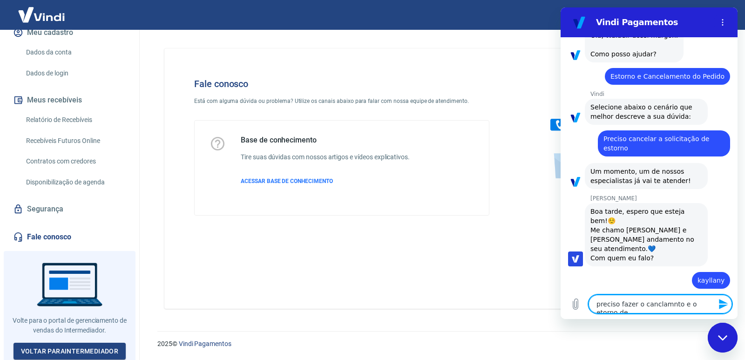
type textarea "preciso fazer o canclamnto e o etorno de"
type textarea "x"
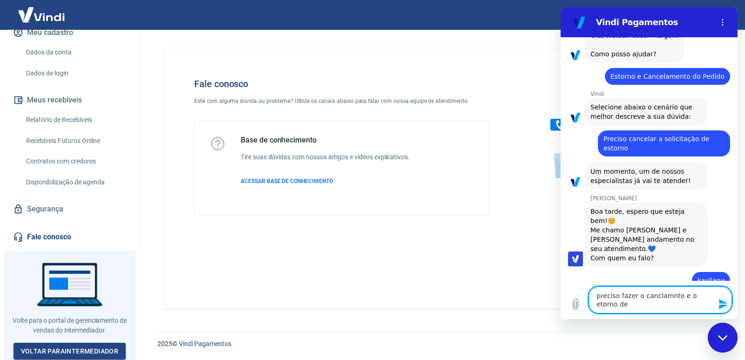
type textarea "preciso fazer o canclamnto e o etorno de u"
type textarea "x"
type textarea "preciso fazer o canclamnto e o etorno de um"
type textarea "x"
type textarea "preciso fazer o canclamnto e o etorno de um"
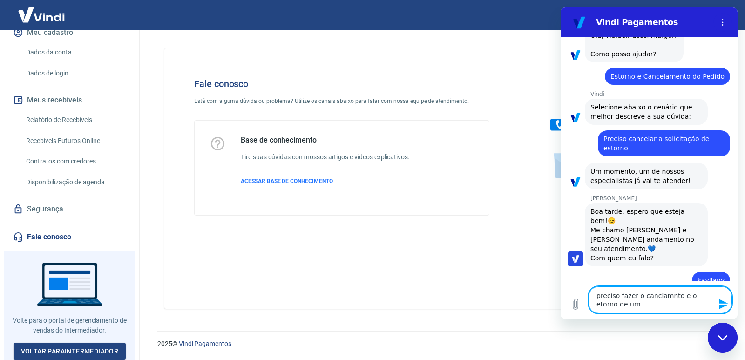
type textarea "x"
type textarea "preciso fazer o canclamnto e o etorno de um l"
type textarea "x"
type textarea "preciso fazer o canclamnto e o etorno de um li"
type textarea "x"
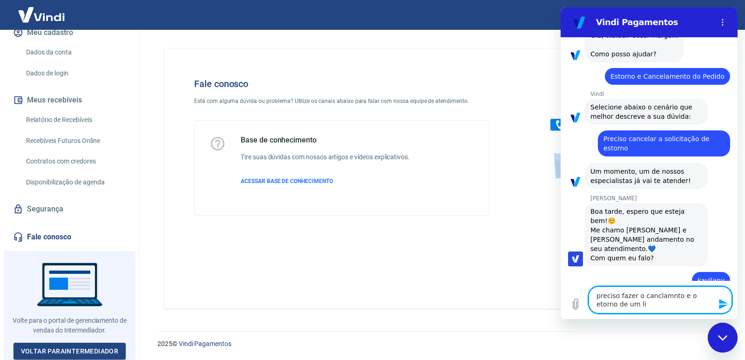
type textarea "preciso fazer o canclamnto e o etorno de um lin"
type textarea "x"
type textarea "preciso fazer o canclamnto e o etorno de um lint"
type textarea "x"
type textarea "preciso fazer o canclamnto e o etorno de um linte"
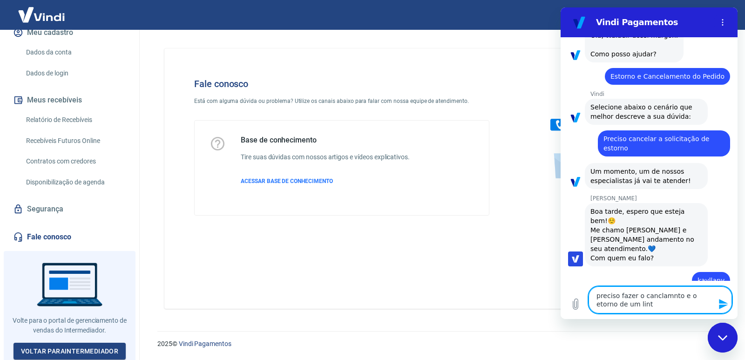
type textarea "x"
type textarea "preciso fazer o canclamnto e o etorno de um linte"
type textarea "x"
type textarea "preciso fazer o canclamnto e o etorno de um linte"
type textarea "x"
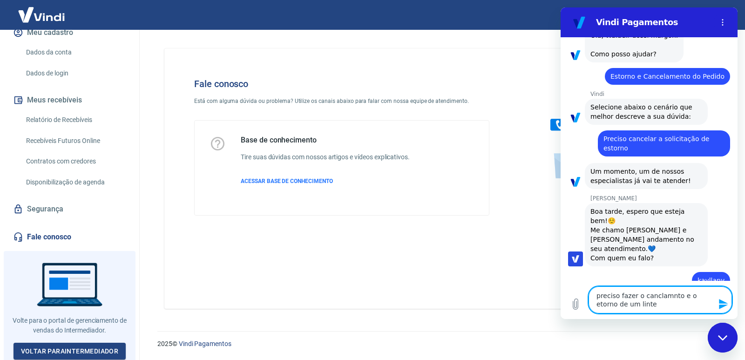
type textarea "preciso fazer o canclamnto e o etorno de um lint"
type textarea "x"
type textarea "preciso fazer o canclamnto e o etorno de um lin"
type textarea "x"
type textarea "preciso fazer o canclamnto e o etorno de um li"
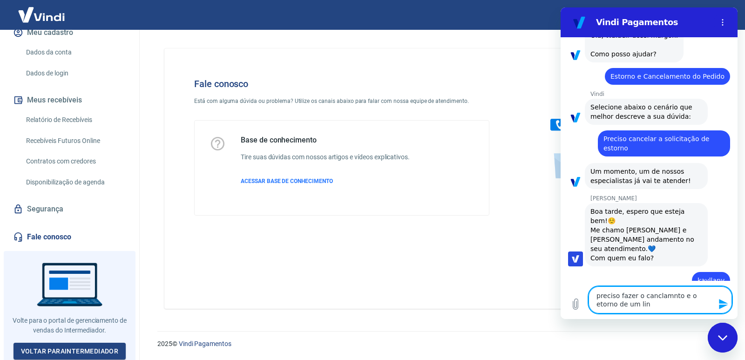
type textarea "x"
type textarea "preciso fazer o canclamnto e o etorno de um l"
type textarea "x"
type textarea "preciso fazer o canclamnto e o etorno de um"
type textarea "x"
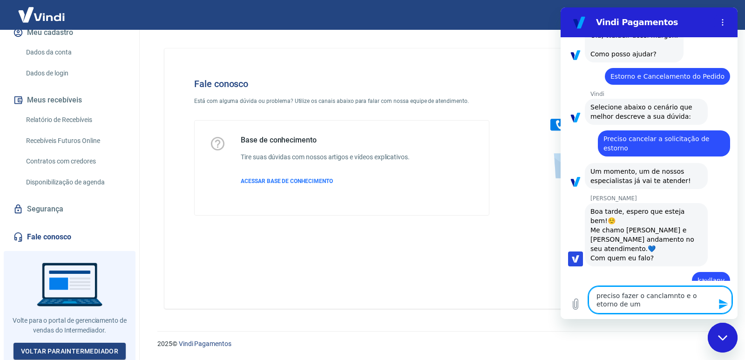
type textarea "preciso fazer o canclamnto e o etorno de um c"
type textarea "x"
type textarea "preciso fazer o canclamnto e o etorno de um cl"
type textarea "x"
type textarea "preciso fazer o canclamnto e o etorno de um cli"
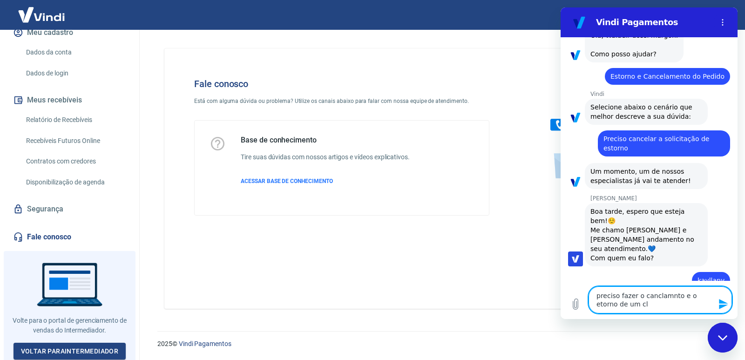
type textarea "x"
type textarea "preciso fazer o canclamnto e o etorno de um clie"
type textarea "x"
type textarea "preciso fazer o canclamnto e o etorno de um cliet"
type textarea "x"
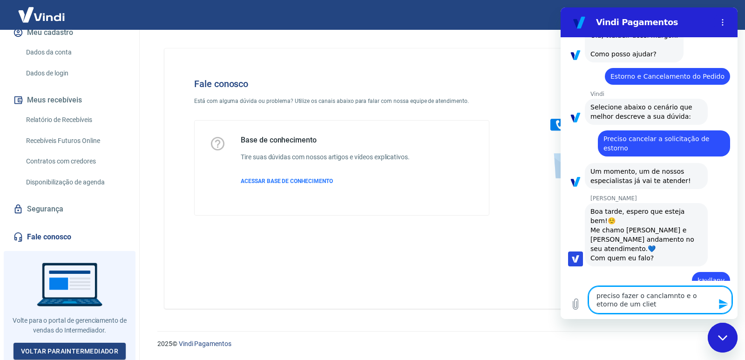
type textarea "preciso fazer o canclamnto e o etorno de um cliet"
type textarea "x"
type textarea "preciso fazer o canclamnto e o etorno de um cliet"
type textarea "x"
type textarea "preciso fazer o canclamnto e o etorno de um clie"
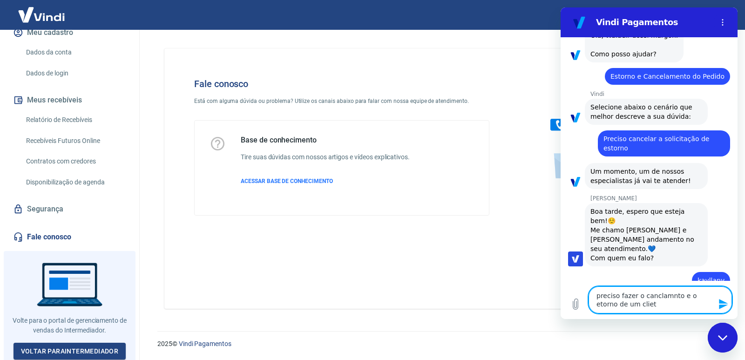
type textarea "x"
type textarea "preciso fazer o canclamnto e o etorno de um cliee"
type textarea "x"
type textarea "preciso fazer o canclamnto e o etorno de um clie"
type textarea "x"
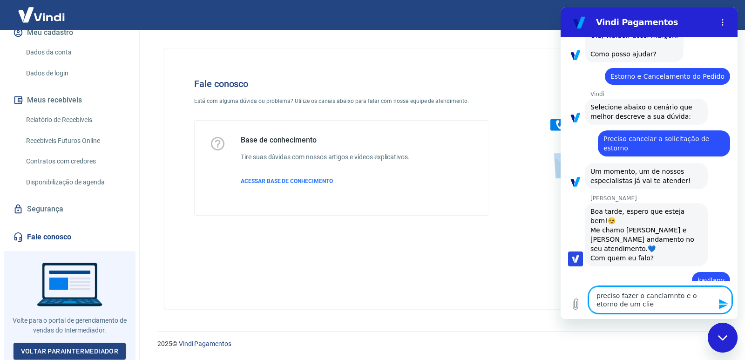
type textarea "preciso fazer o canclamnto e o etorno de um cliem"
type textarea "x"
type textarea "preciso fazer o canclamnto e o etorno de um clie"
type textarea "x"
type textarea "preciso fazer o canclamnto e o etorno de um clien"
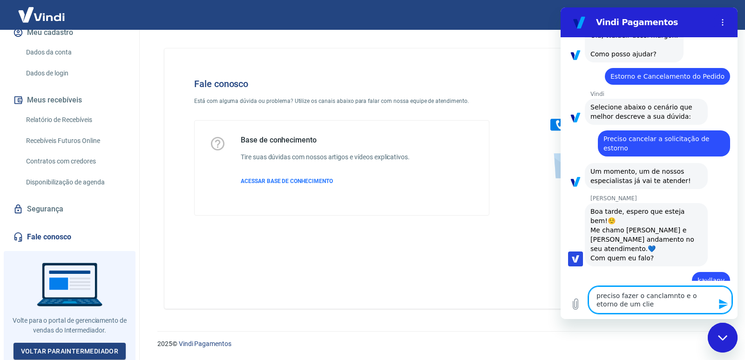
type textarea "x"
type textarea "preciso fazer o canclamnto e o etorno de um client"
type textarea "x"
type textarea "preciso fazer o canclamnto e o etorno de um cliente"
type textarea "x"
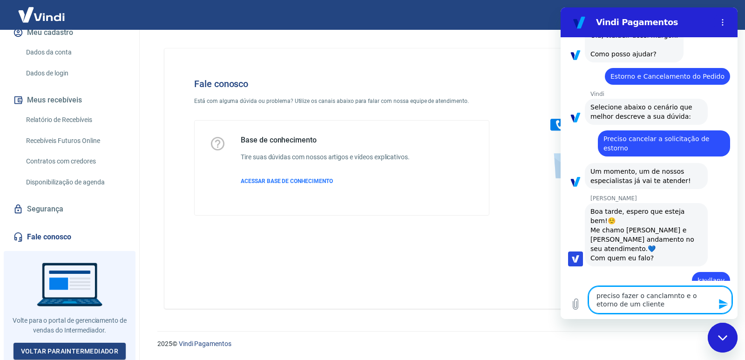
type textarea "preciso fazer o canclamnto e o etorno de um cliente"
type textarea "x"
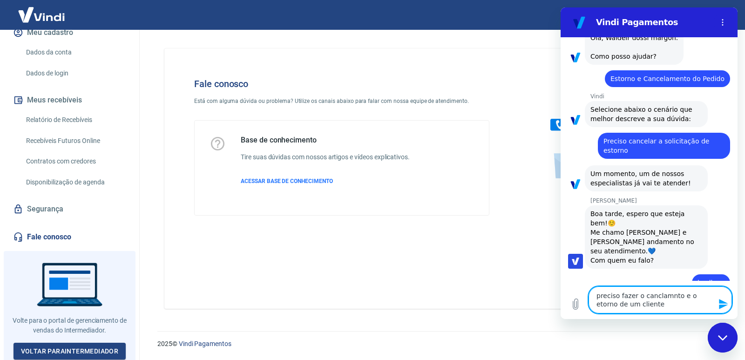
type textarea "preciso fazer o cancelamento e o etorno de um cliente"
type textarea "x"
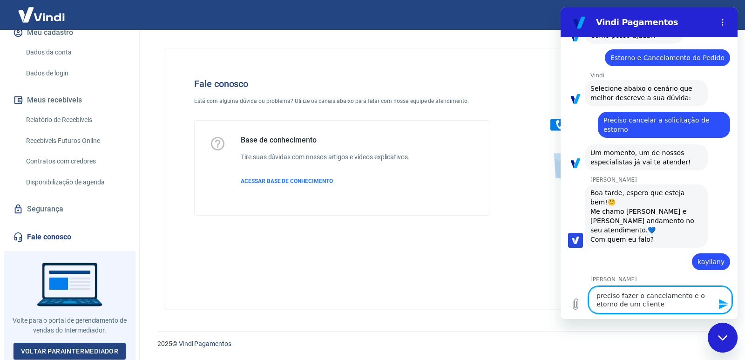
scroll to position [733, 0]
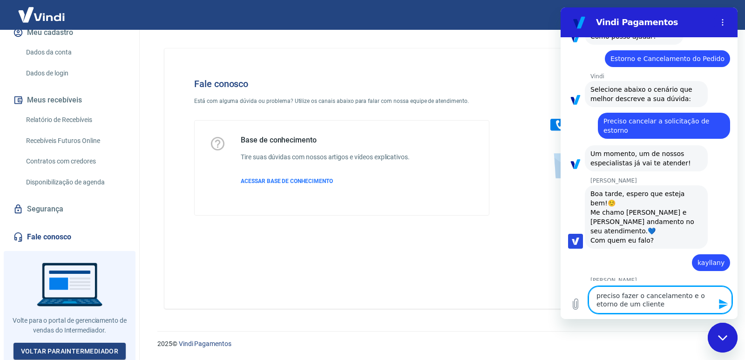
type textarea "preciso fazer o cancelamento e o entorno de um cliente"
click at [661, 308] on textarea "preciso fazer o cancelamento e o entorno de um cliente" at bounding box center [659, 299] width 143 height 27
type textarea "x"
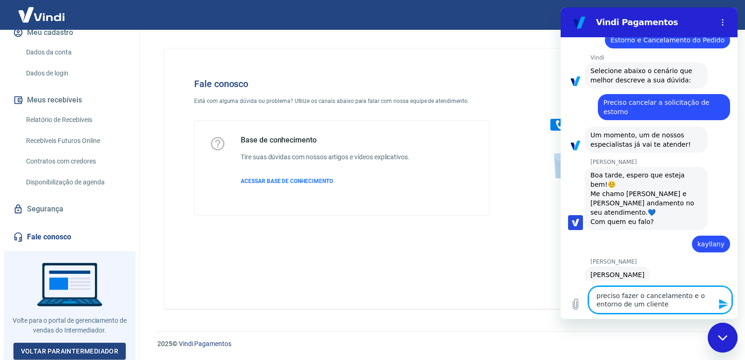
type textarea "preciso fazer o cancelamento e o entorno de um cliente m"
type textarea "x"
type textarea "preciso fazer o cancelamento e o entorno de um cliente ma"
type textarea "x"
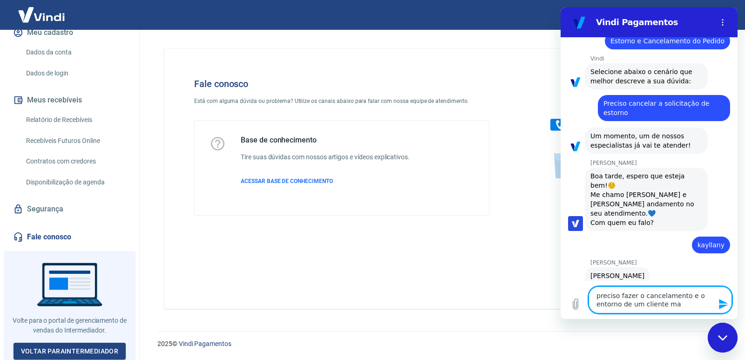
type textarea "preciso fazer o cancelamento e o entorno de um cliente mas"
type textarea "x"
type textarea "preciso fazer o cancelamento e o entorno de um cliente mas"
type textarea "x"
type textarea "preciso fazer o cancelamento e o entorno de um cliente mas o"
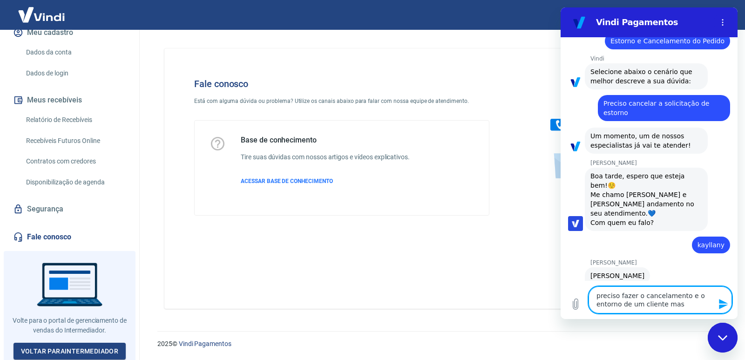
type textarea "x"
type textarea "preciso fazer o cancelamento e o entorno de um cliente mas o"
type textarea "x"
type textarea "preciso fazer o cancelamento e o entorno de um cliente mas o v"
type textarea "x"
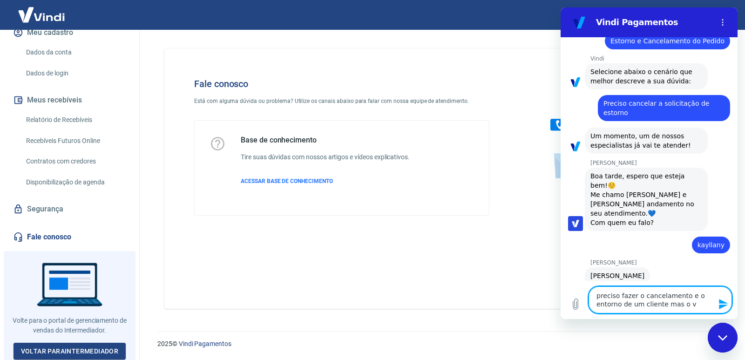
type textarea "preciso fazer o cancelamento e o entorno de um cliente mas o va"
type textarea "x"
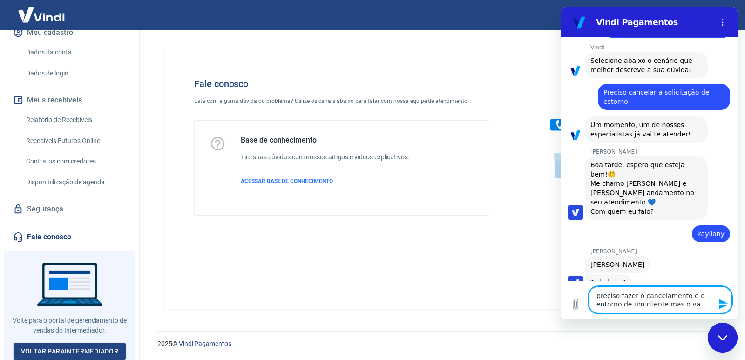
type textarea "preciso fazer o cancelamento e o entorno de um cliente mas o vao"
type textarea "x"
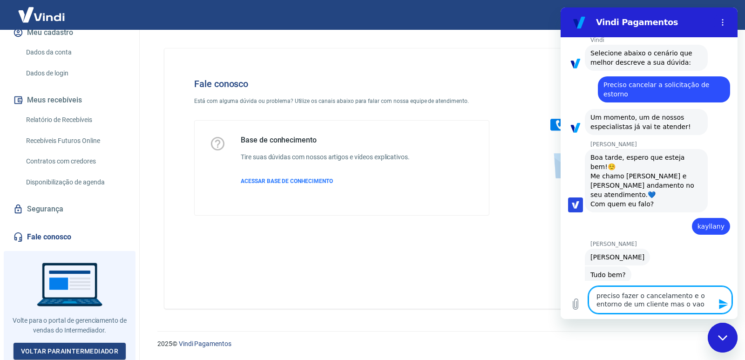
scroll to position [768, 0]
type textarea "preciso fazer o cancelamento e o entorno de um cliente mas o va"
type textarea "x"
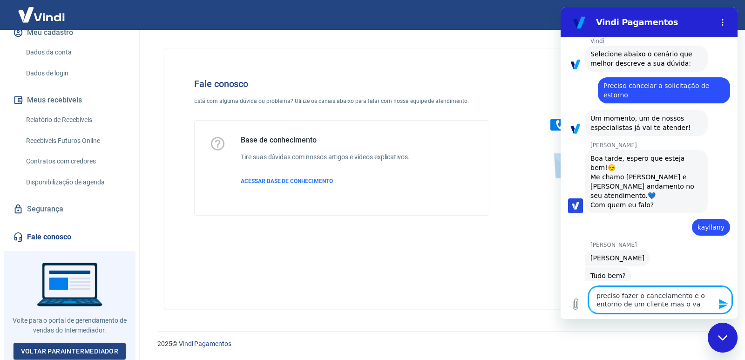
type textarea "preciso fazer o cancelamento e o entorno de um cliente mas o val"
type textarea "x"
type textarea "preciso fazer o cancelamento e o entorno de um cliente mas o valo"
type textarea "x"
type textarea "preciso fazer o cancelamento e o entorno de um cliente mas o valor"
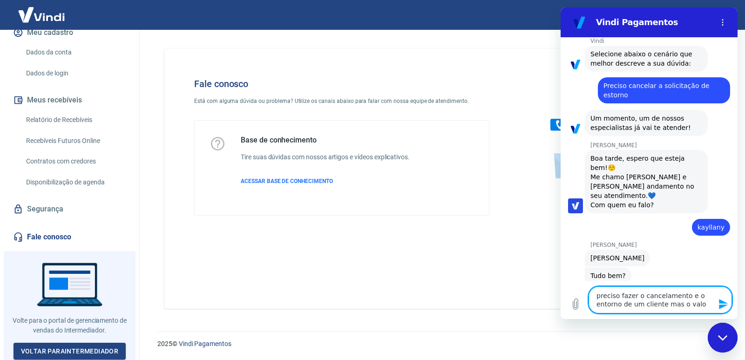
type textarea "x"
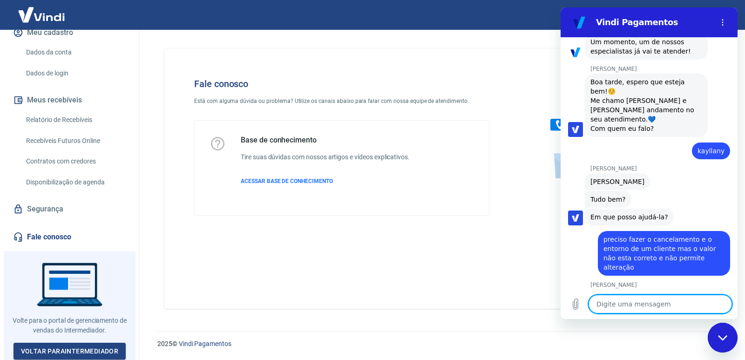
scroll to position [29, 0]
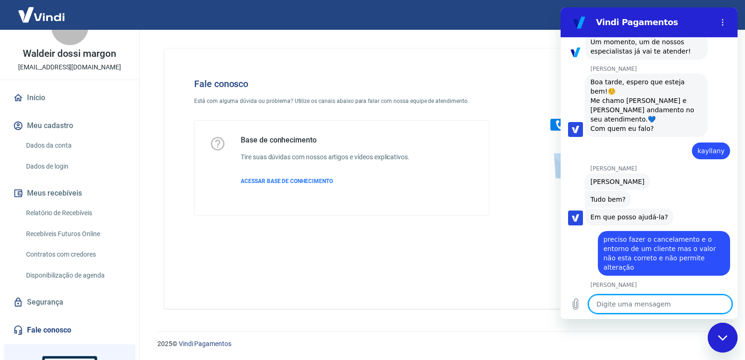
click at [46, 101] on link "Início" at bounding box center [69, 98] width 117 height 20
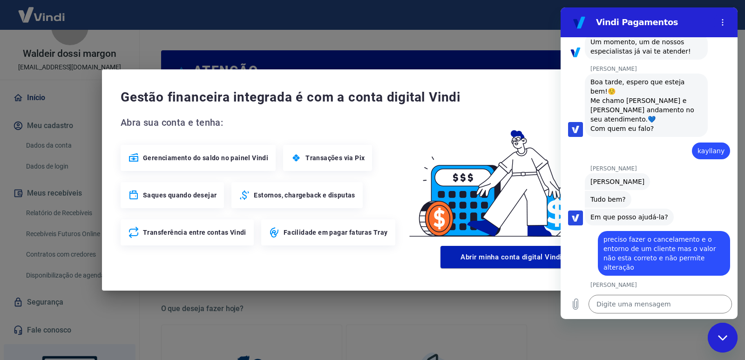
drag, startPoint x: 414, startPoint y: 124, endPoint x: 437, endPoint y: 129, distance: 23.8
click at [415, 124] on img at bounding box center [511, 178] width 226 height 127
drag, startPoint x: 561, startPoint y: 161, endPoint x: 635, endPoint y: 155, distance: 74.3
click at [632, 161] on div "15:13 diz: [PERSON_NAME] · 15:13 [PERSON_NAME] diz: [PERSON_NAME], [PERSON_NAME…" at bounding box center [648, 163] width 177 height 252
click at [686, 30] on div "Vindi Pagamentos" at bounding box center [637, 22] width 143 height 19
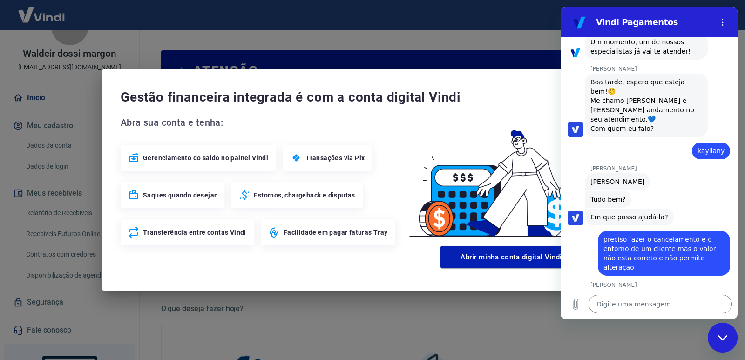
click at [515, 282] on div "Gestão financeira integrada é com a conta digital Vindi Abra sua conta e tenha:…" at bounding box center [372, 179] width 541 height 221
click at [508, 197] on img at bounding box center [511, 178] width 226 height 127
click at [517, 255] on button "Abrir minha conta digital Vindi" at bounding box center [511, 257] width 142 height 22
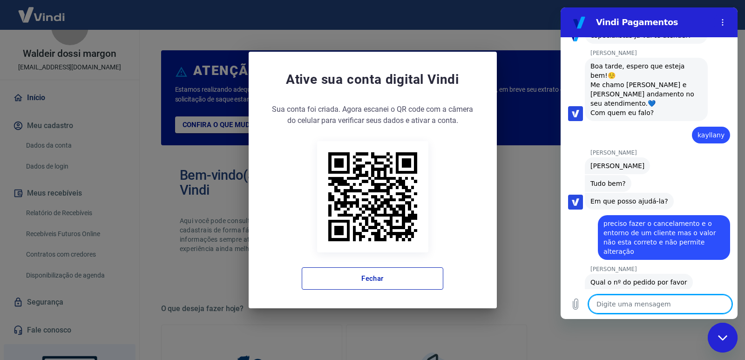
scroll to position [862, 0]
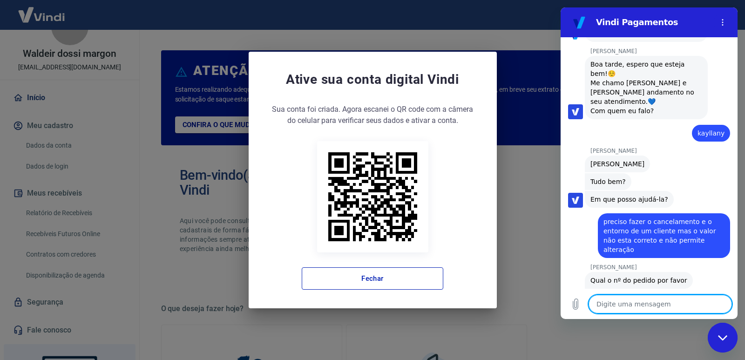
click at [622, 306] on textarea at bounding box center [659, 304] width 143 height 19
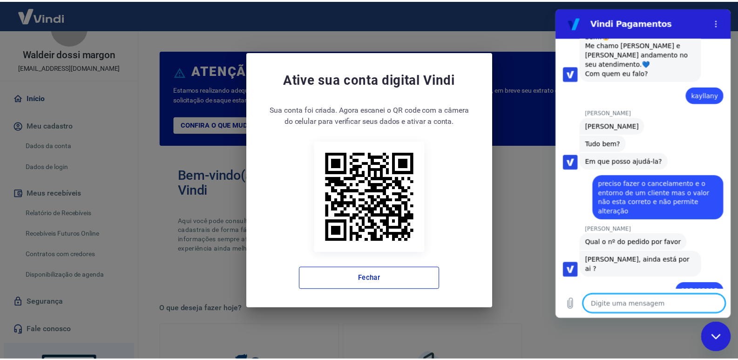
scroll to position [902, 0]
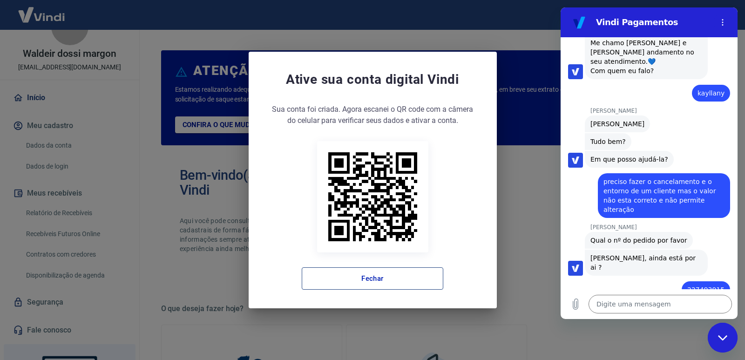
click at [410, 285] on button "Fechar" at bounding box center [373, 278] width 142 height 22
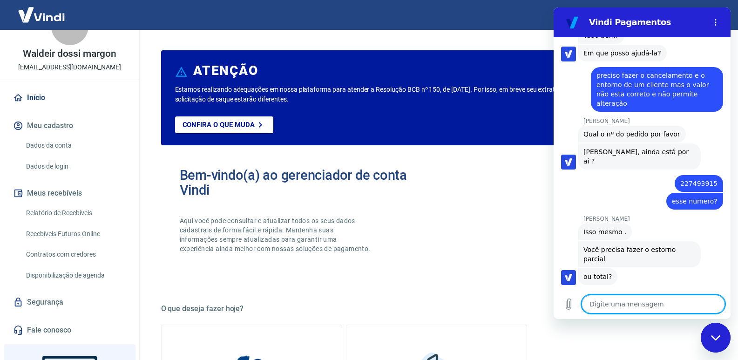
scroll to position [1039, 0]
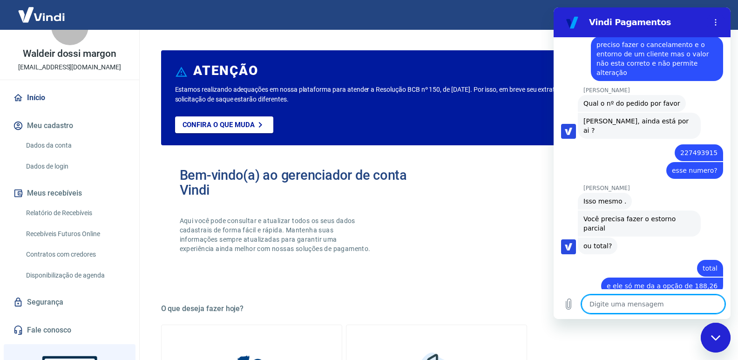
click at [552, 161] on div "Bem-vindo(a) ao gerenciador de conta Vindi Aqui você pode consultar e atualizar…" at bounding box center [436, 219] width 551 height 133
click at [593, 307] on textarea at bounding box center [652, 304] width 143 height 19
click at [567, 307] on icon "Carregar arquivo" at bounding box center [568, 304] width 5 height 11
click at [621, 308] on textarea at bounding box center [652, 304] width 143 height 19
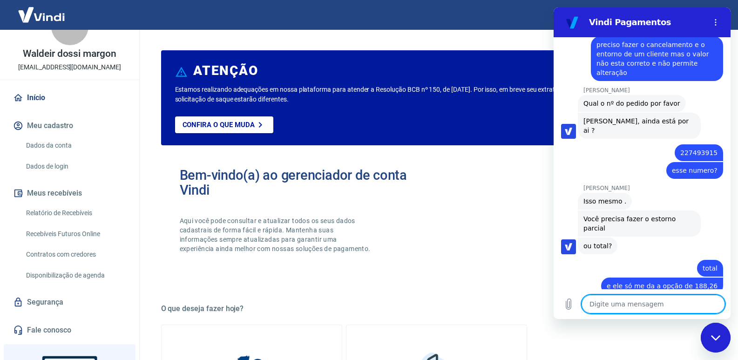
click at [606, 306] on textarea at bounding box center [652, 304] width 143 height 19
click at [571, 305] on icon "Carregar arquivo" at bounding box center [568, 304] width 5 height 11
click at [565, 307] on icon "Carregar arquivo" at bounding box center [568, 303] width 11 height 11
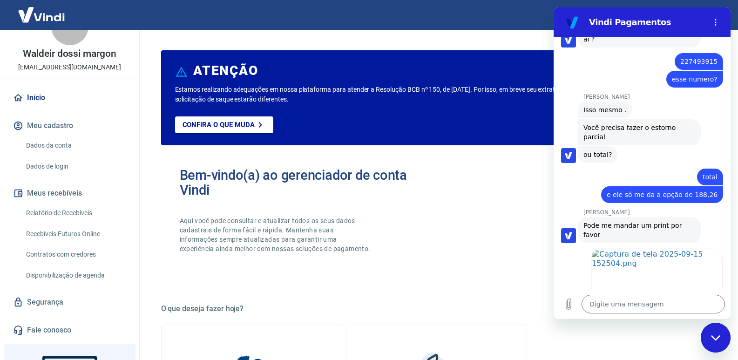
scroll to position [1157, 0]
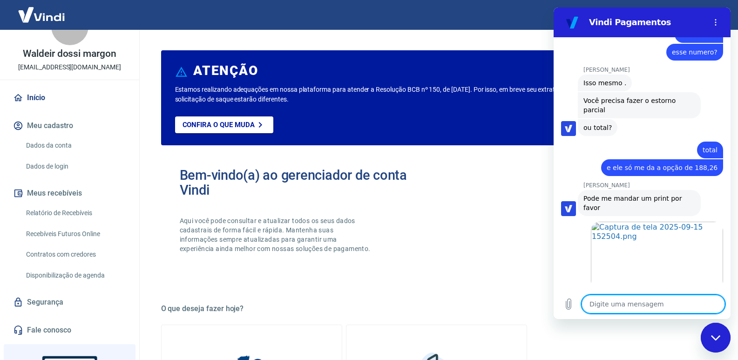
click at [632, 308] on textarea at bounding box center [652, 304] width 143 height 19
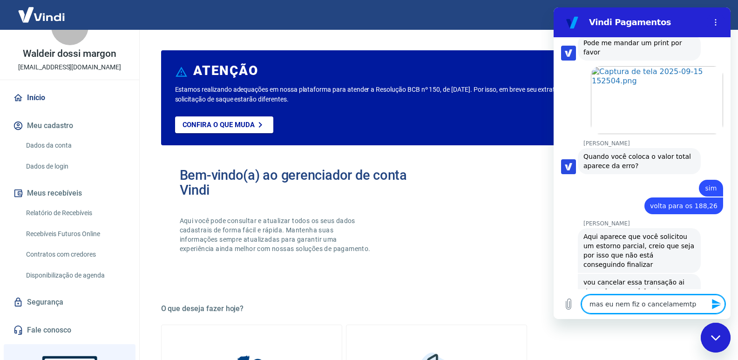
scroll to position [1315, 0]
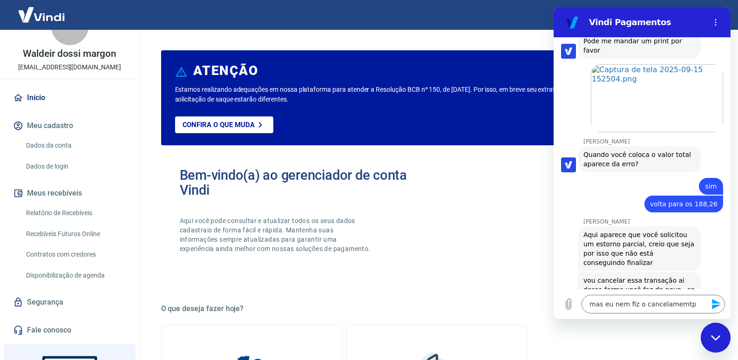
click at [491, 215] on div "Bem-vindo(a) ao gerenciador de conta Vindi Aqui você pode consultar e atualizar…" at bounding box center [436, 219] width 551 height 133
drag, startPoint x: 691, startPoint y: 306, endPoint x: 560, endPoint y: 316, distance: 131.2
click at [560, 316] on div "Digite uma mensagem mas eu nem fiz o cancelamemtp x" at bounding box center [641, 304] width 177 height 30
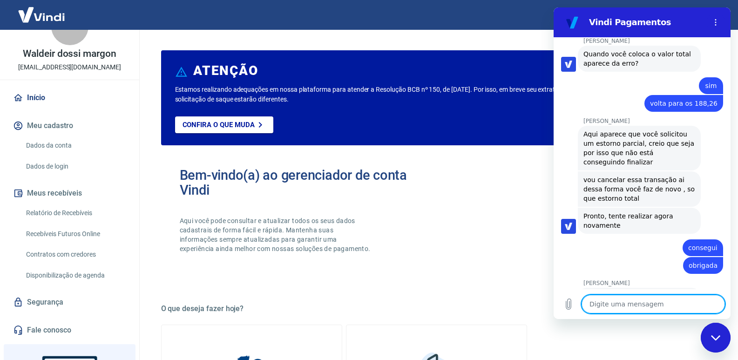
scroll to position [1417, 0]
